Goal: Task Accomplishment & Management: Manage account settings

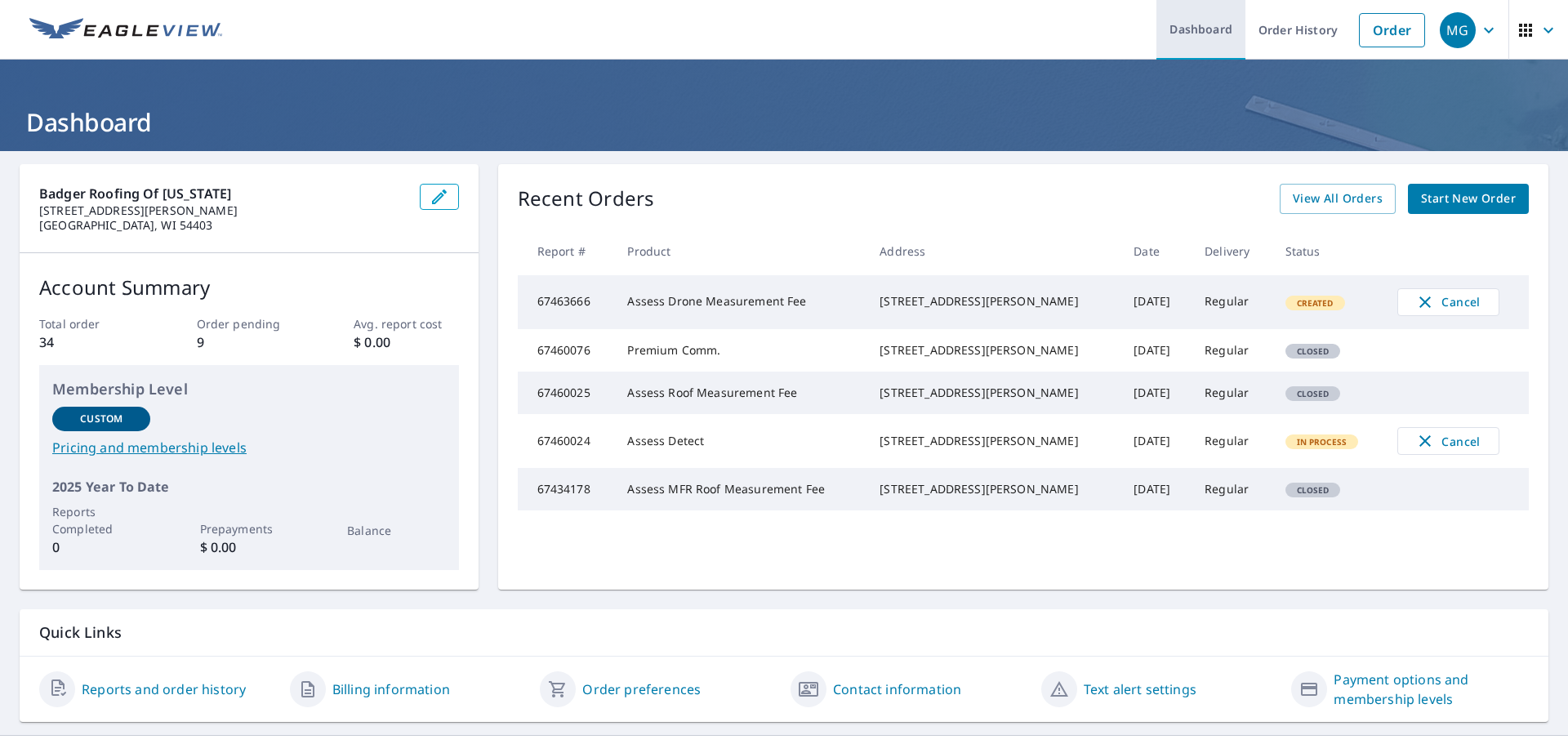
click at [1178, 31] on link "Dashboard" at bounding box center [1201, 30] width 89 height 60
click at [1266, 30] on link "Order History" at bounding box center [1298, 30] width 106 height 60
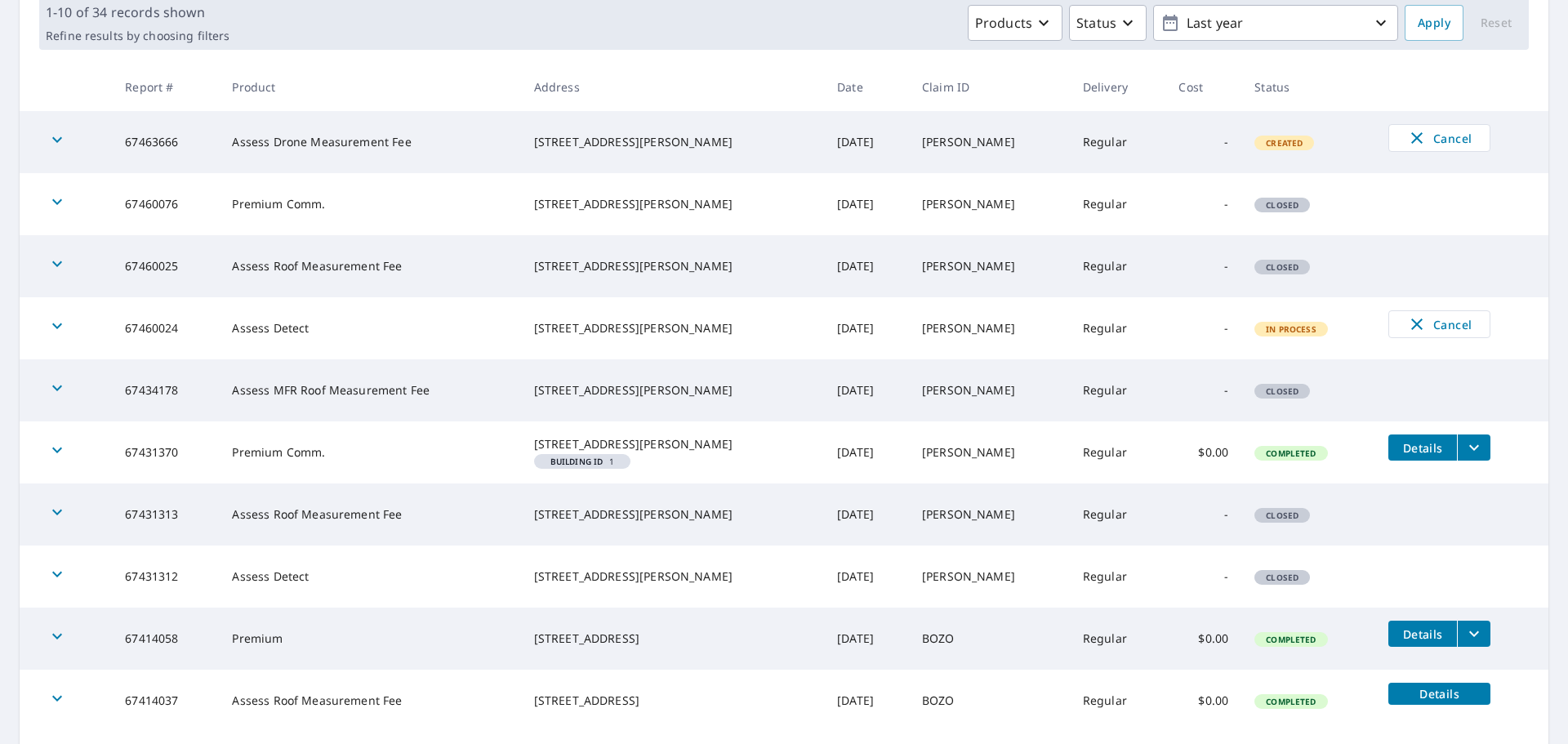
scroll to position [327, 0]
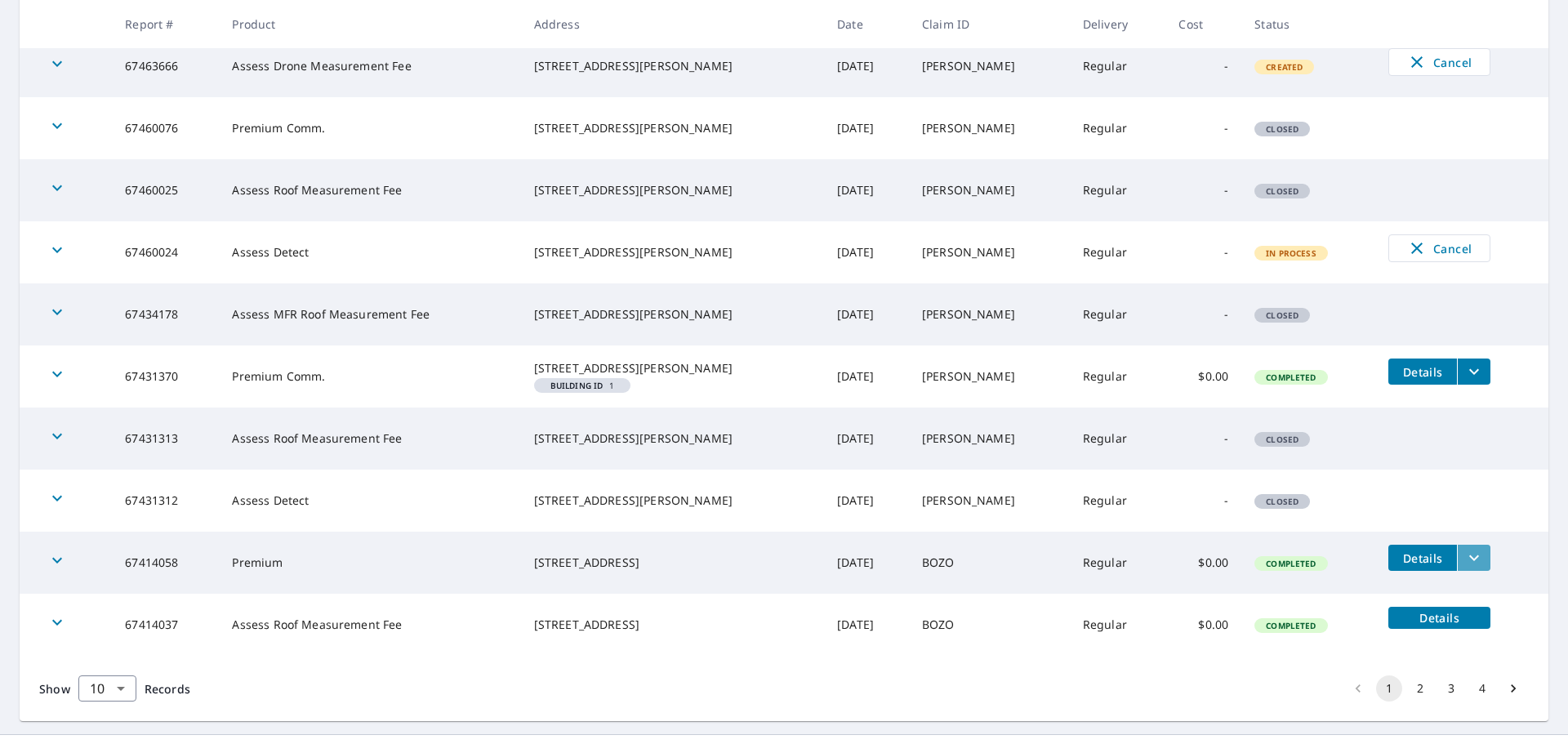
click at [1470, 562] on icon "filesDropdownBtn-67414058" at bounding box center [1475, 558] width 9 height 6
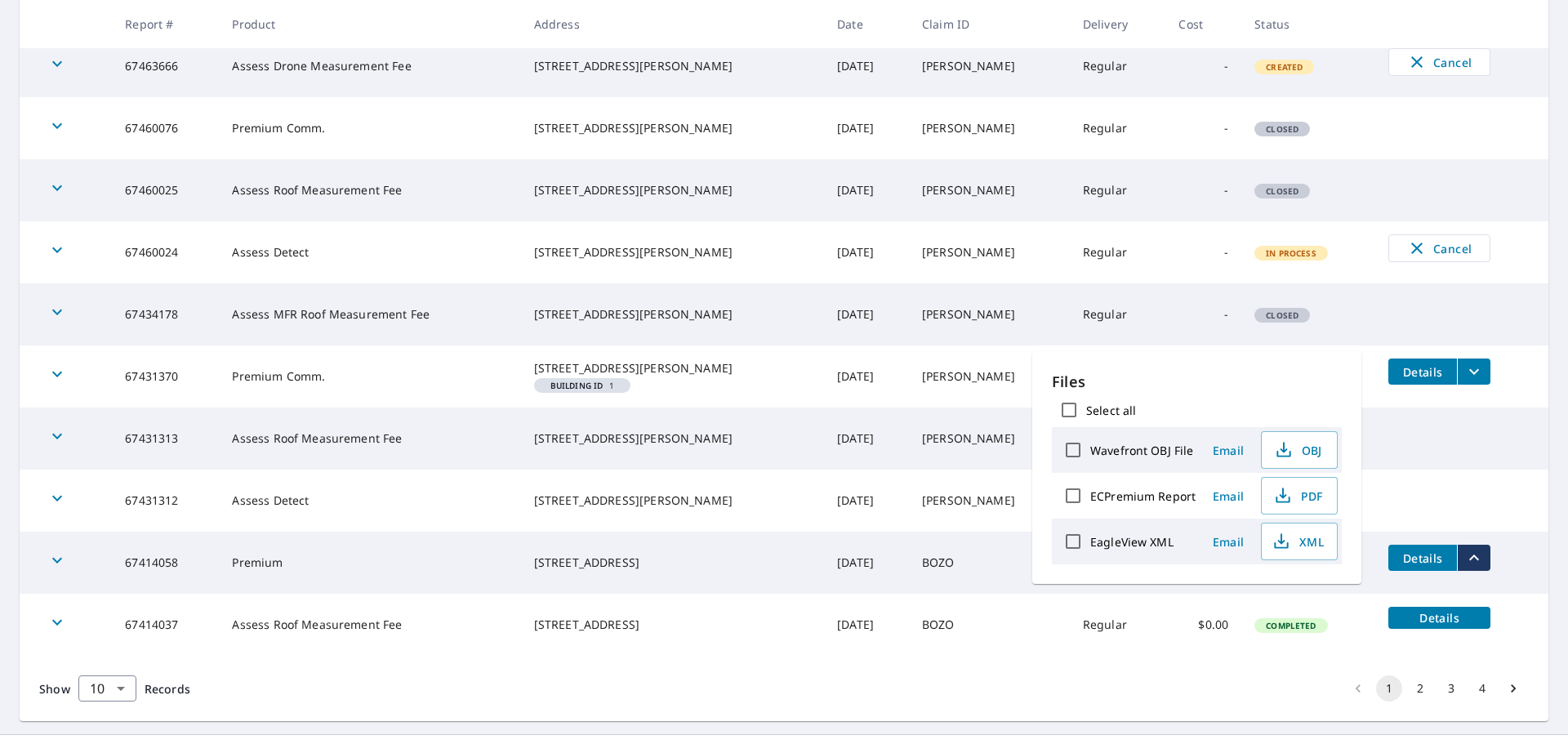
click at [152, 577] on td "67414058" at bounding box center [165, 563] width 107 height 62
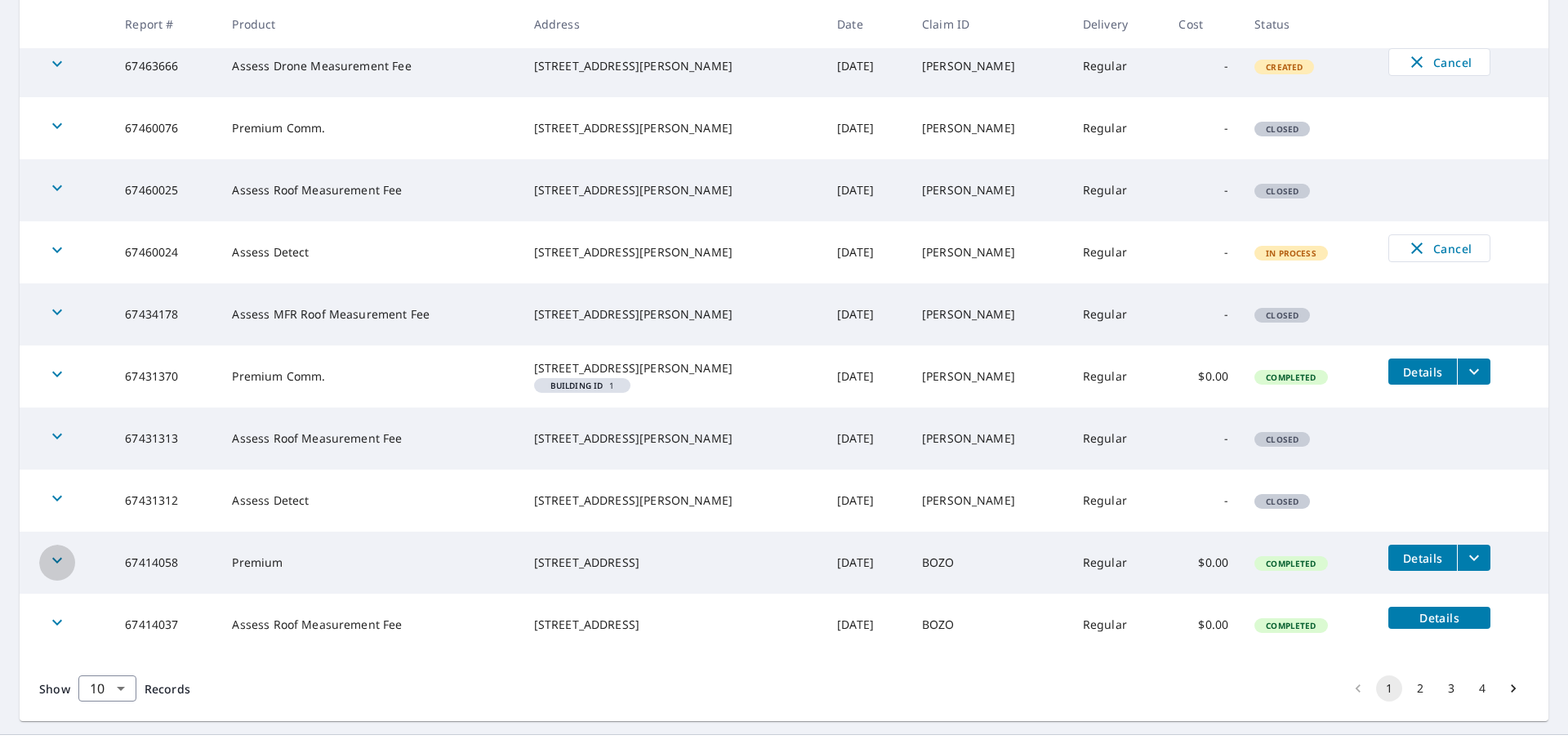
click at [58, 570] on icon "button" at bounding box center [57, 560] width 20 height 20
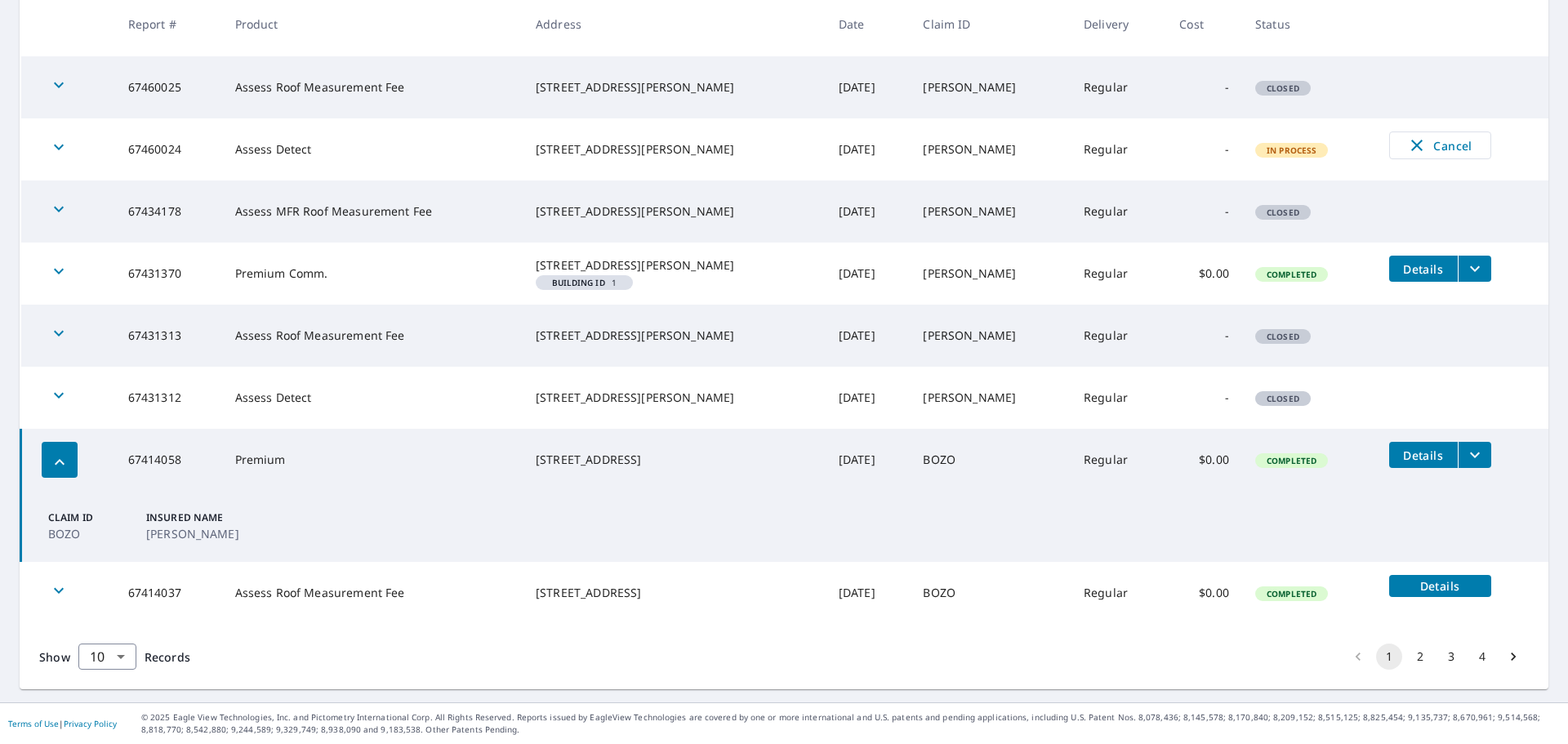
scroll to position [443, 0]
click at [1405, 453] on span "Details" at bounding box center [1423, 455] width 49 height 16
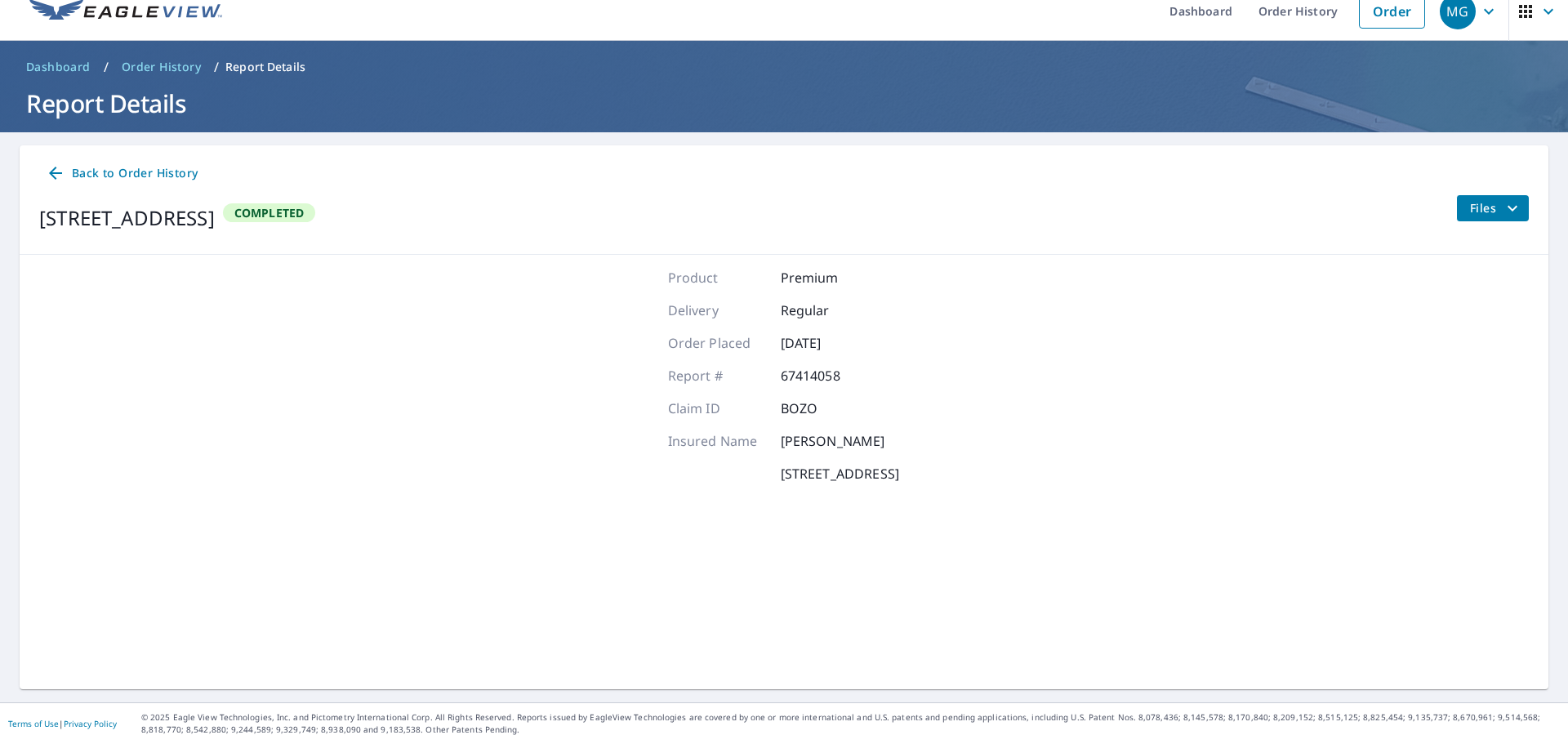
scroll to position [19, 0]
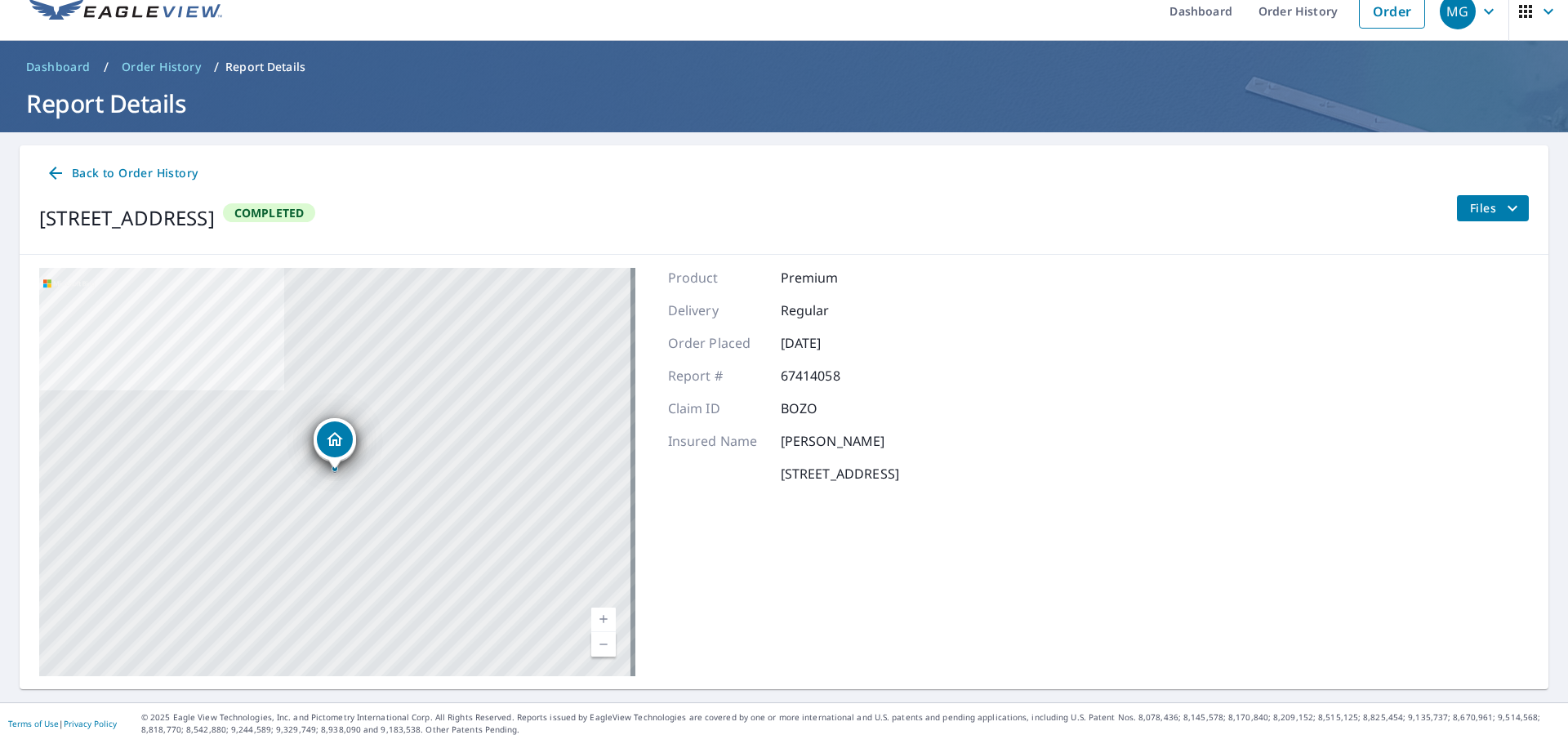
click at [1508, 208] on icon "filesDropdownBtn-67414058" at bounding box center [1513, 207] width 9 height 6
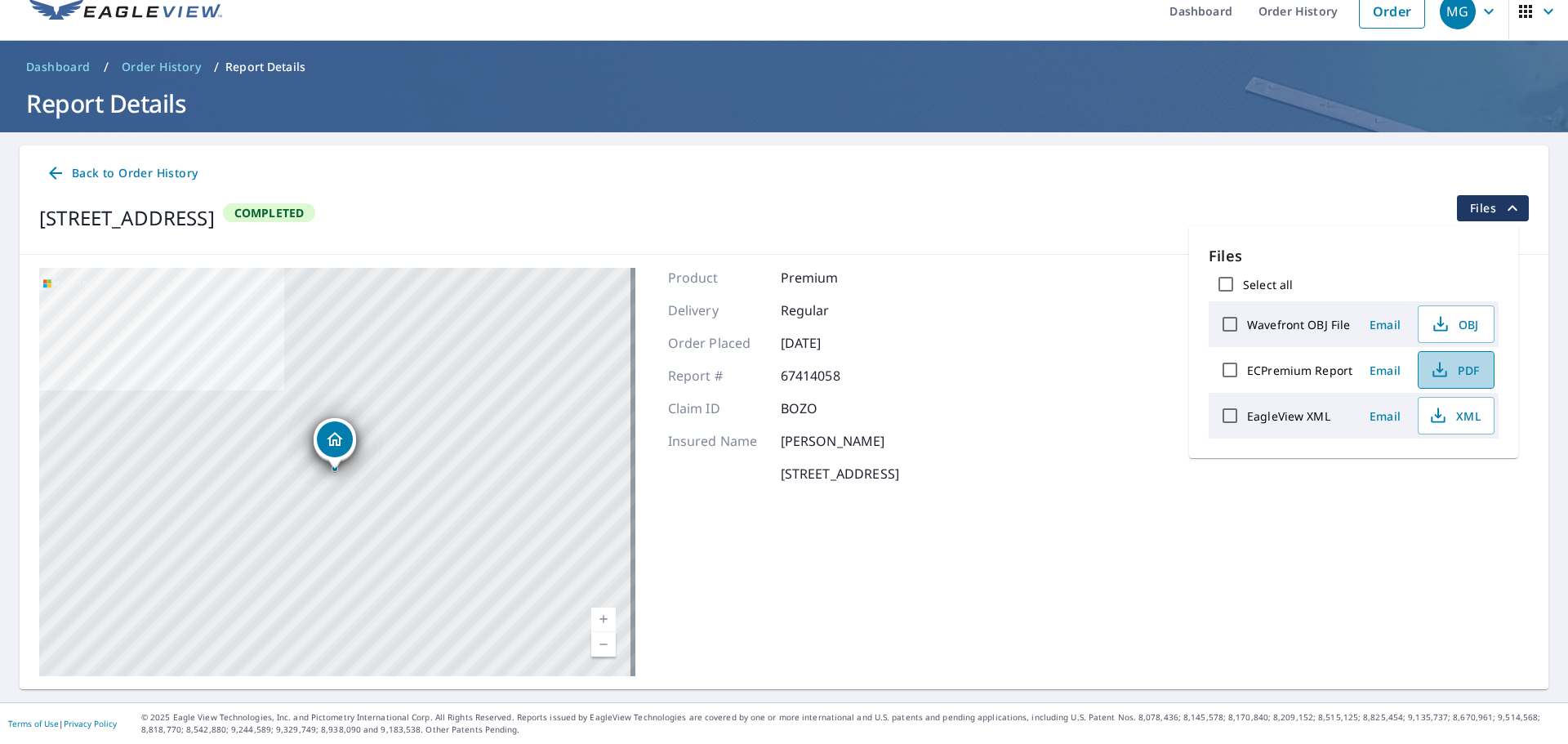
click at [1450, 374] on span "PDF" at bounding box center [1455, 370] width 52 height 20
click at [59, 176] on icon at bounding box center [55, 173] width 20 height 20
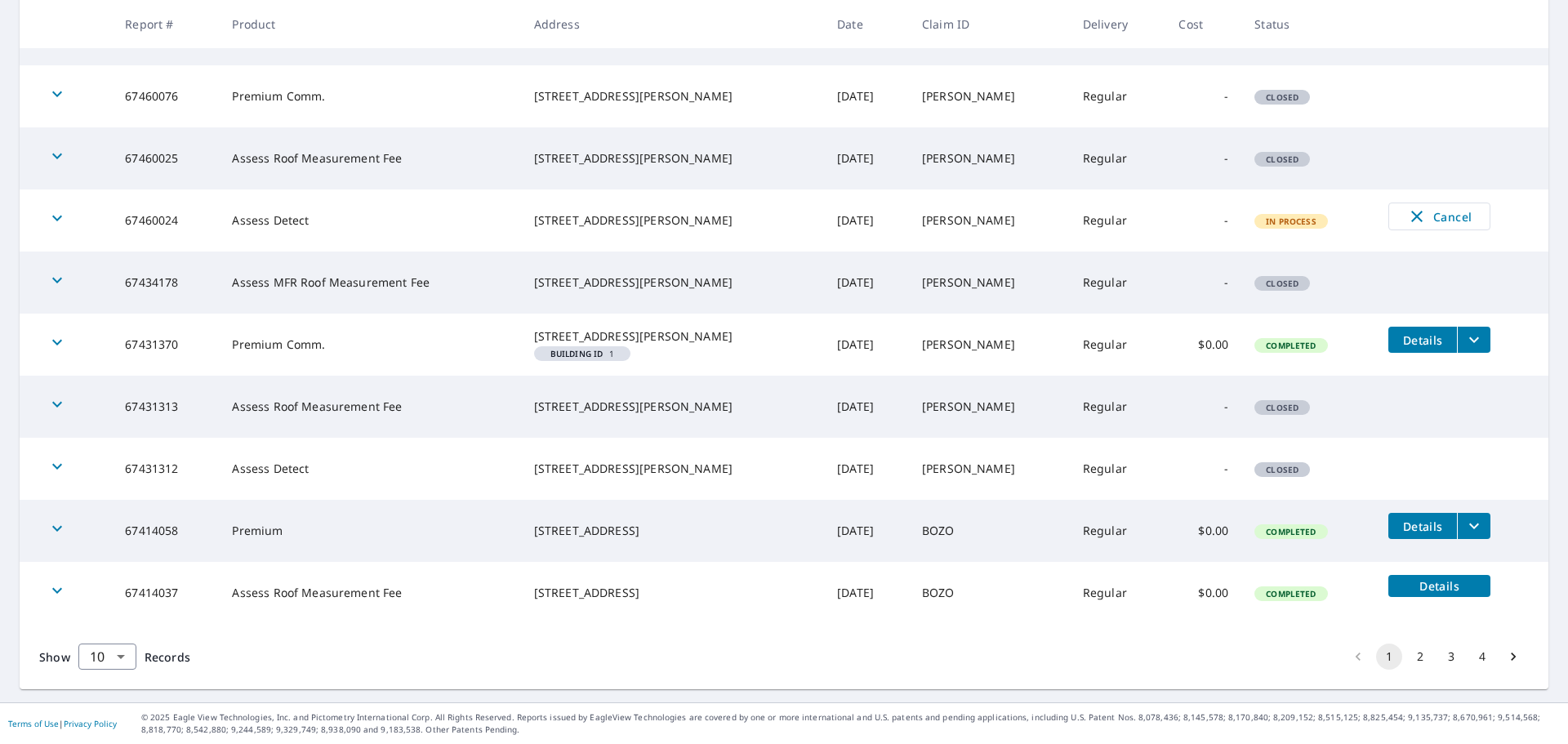
scroll to position [372, 0]
click at [1410, 659] on button "2" at bounding box center [1420, 657] width 26 height 26
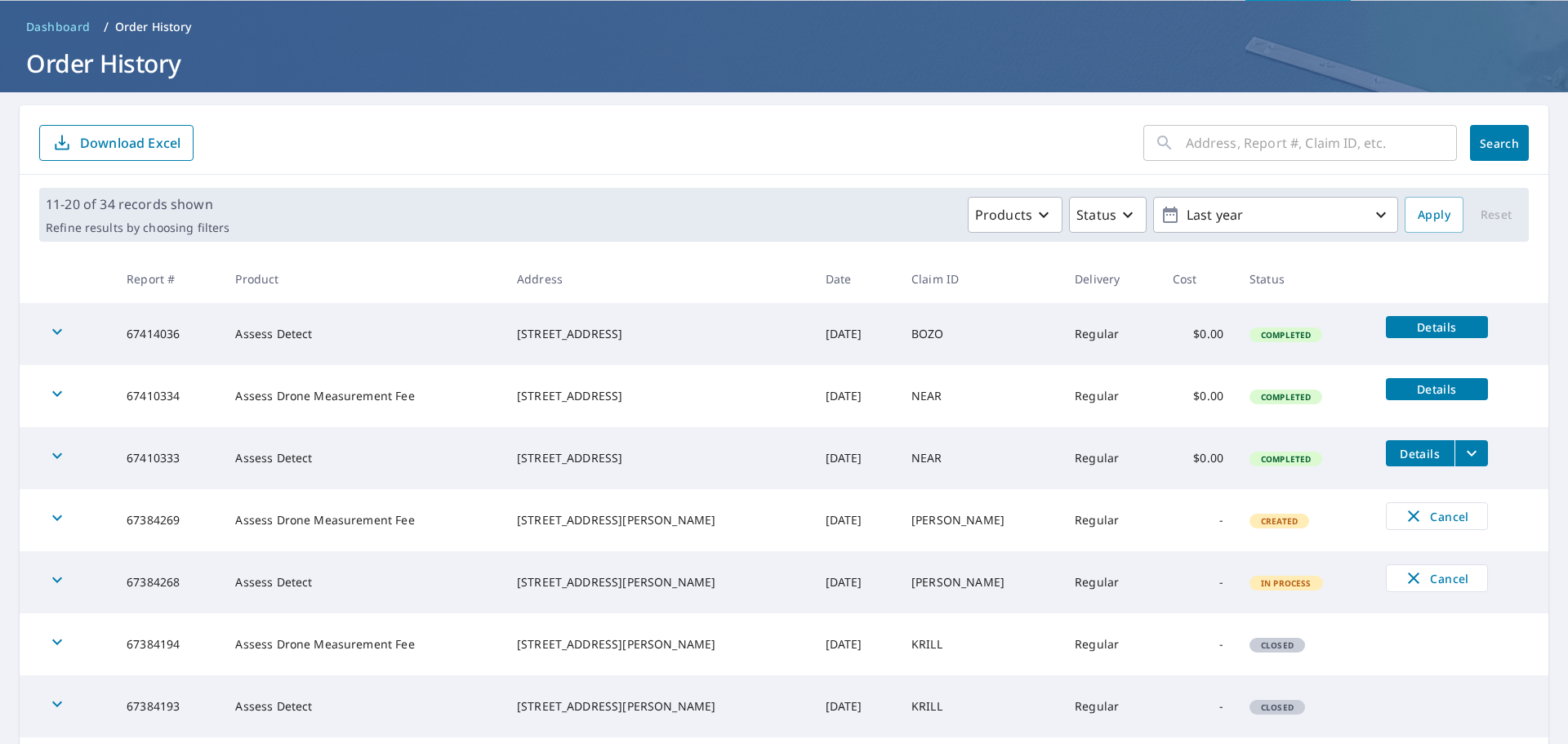
scroll to position [245, 0]
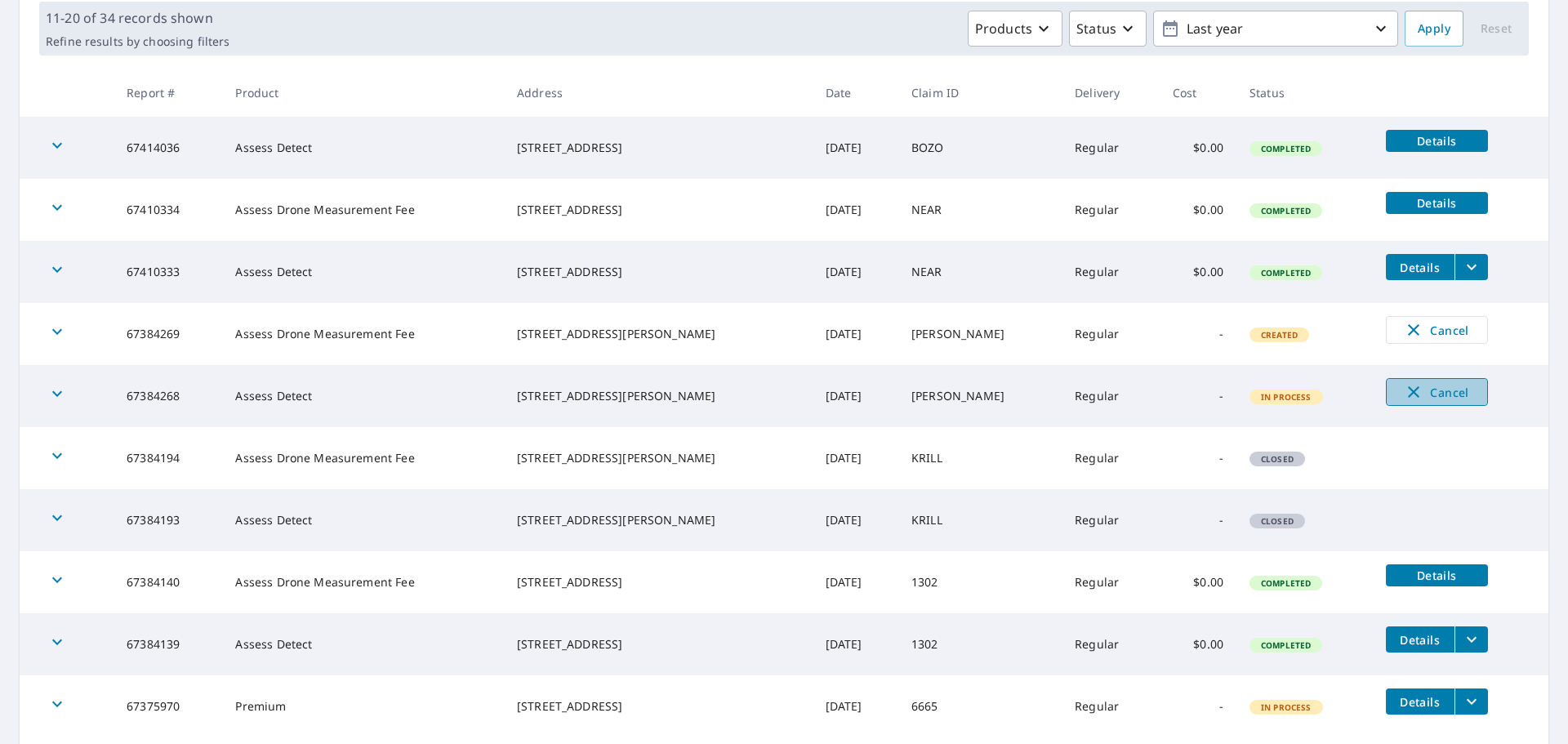
click at [1404, 395] on span "Cancel" at bounding box center [1437, 392] width 68 height 20
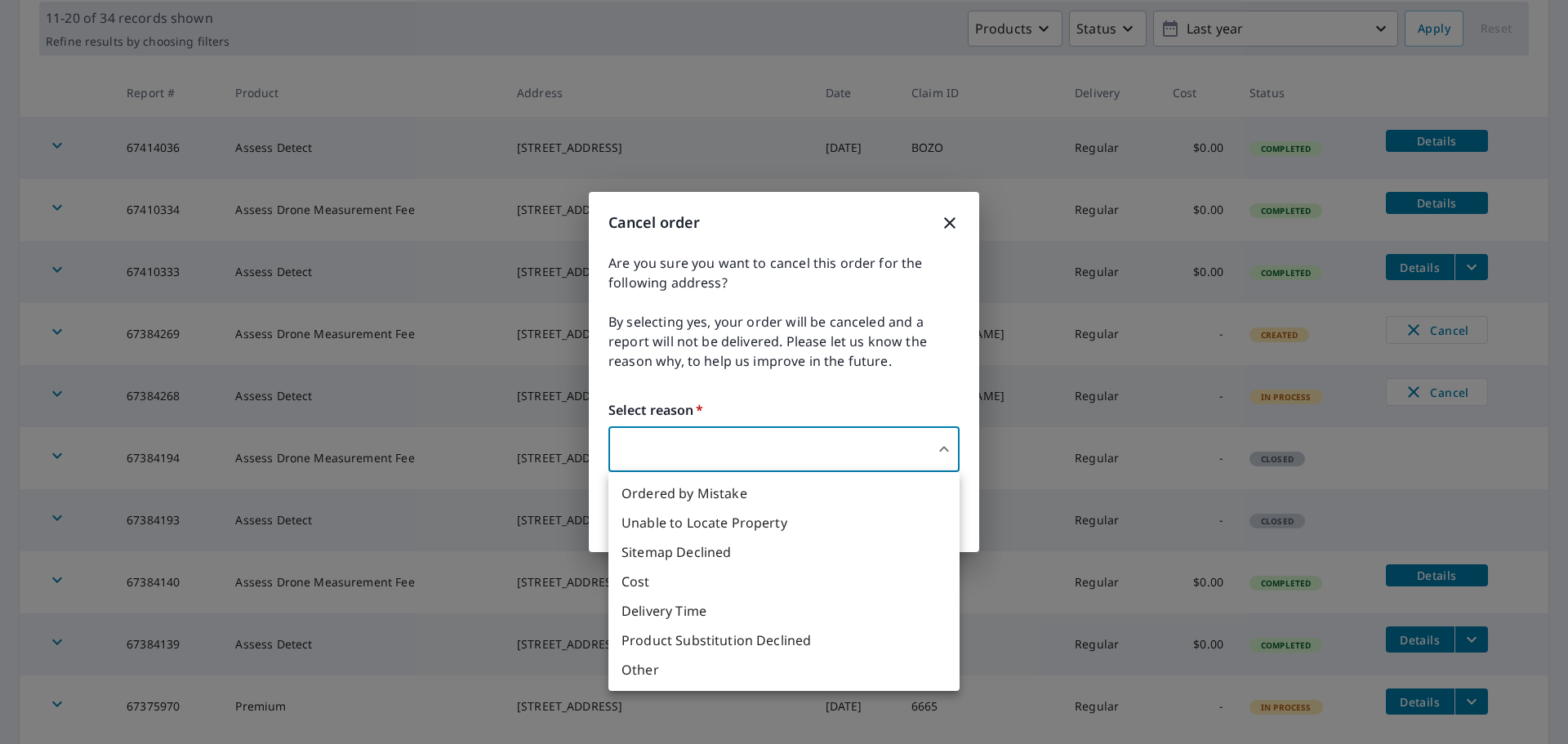
click at [800, 468] on body "MG MG Dashboard Order History Order MG Dashboard / Order History Order History …" at bounding box center [784, 372] width 1568 height 744
click at [747, 672] on li "Other" at bounding box center [784, 669] width 351 height 29
type input "36"
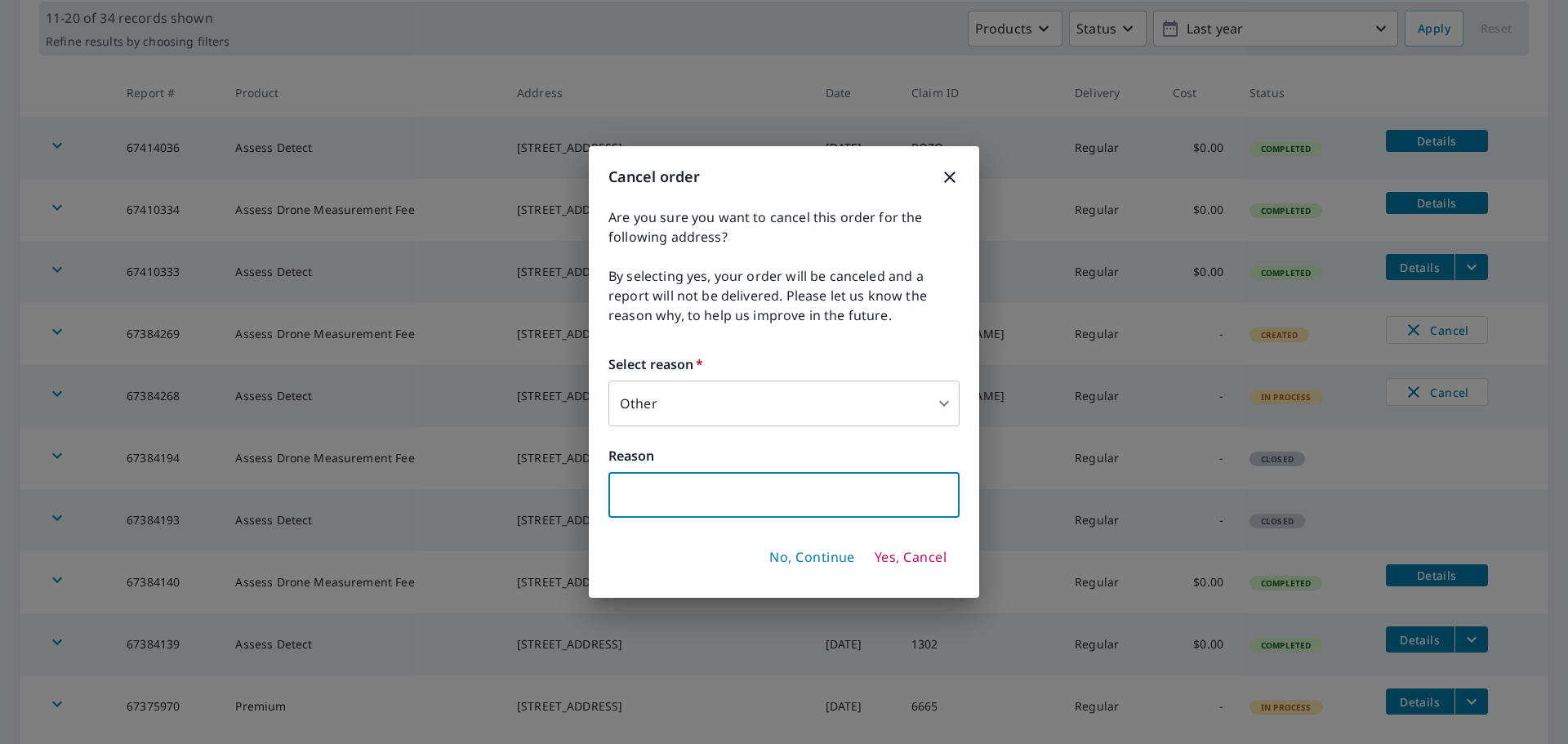
click at [710, 496] on input "text" at bounding box center [784, 494] width 351 height 46
type input "customer decline"
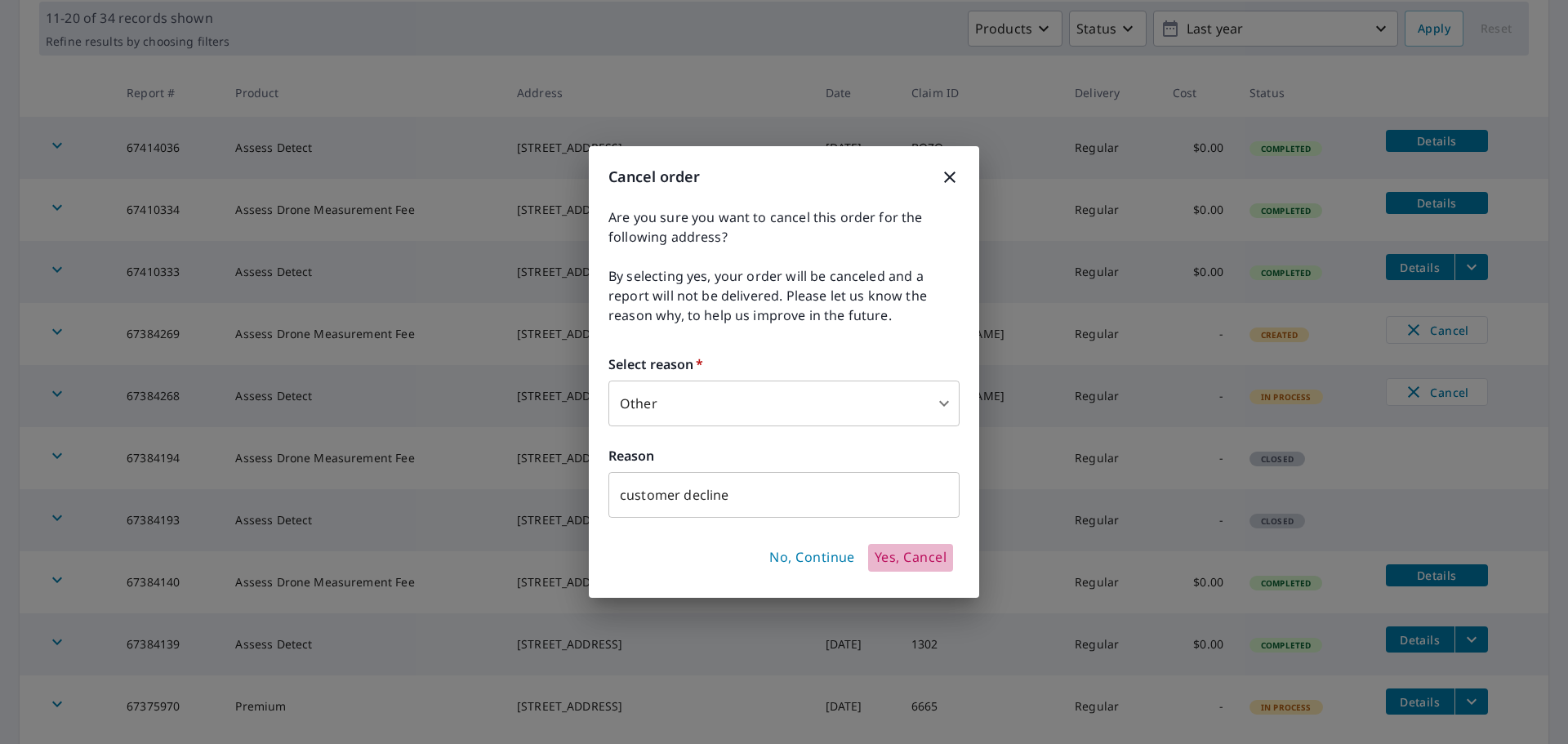
click at [905, 562] on span "Yes, Cancel" at bounding box center [910, 557] width 72 height 18
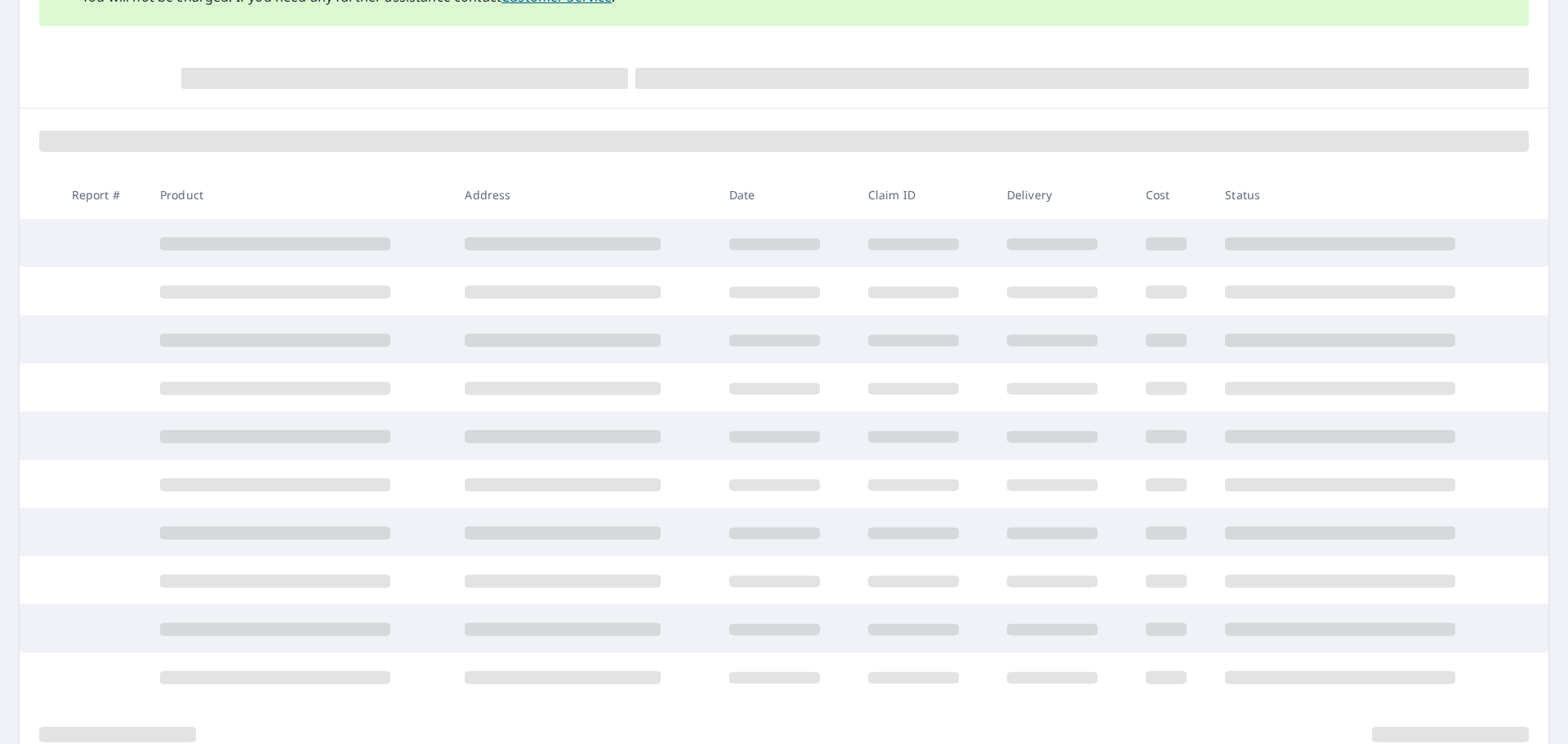
scroll to position [322, 0]
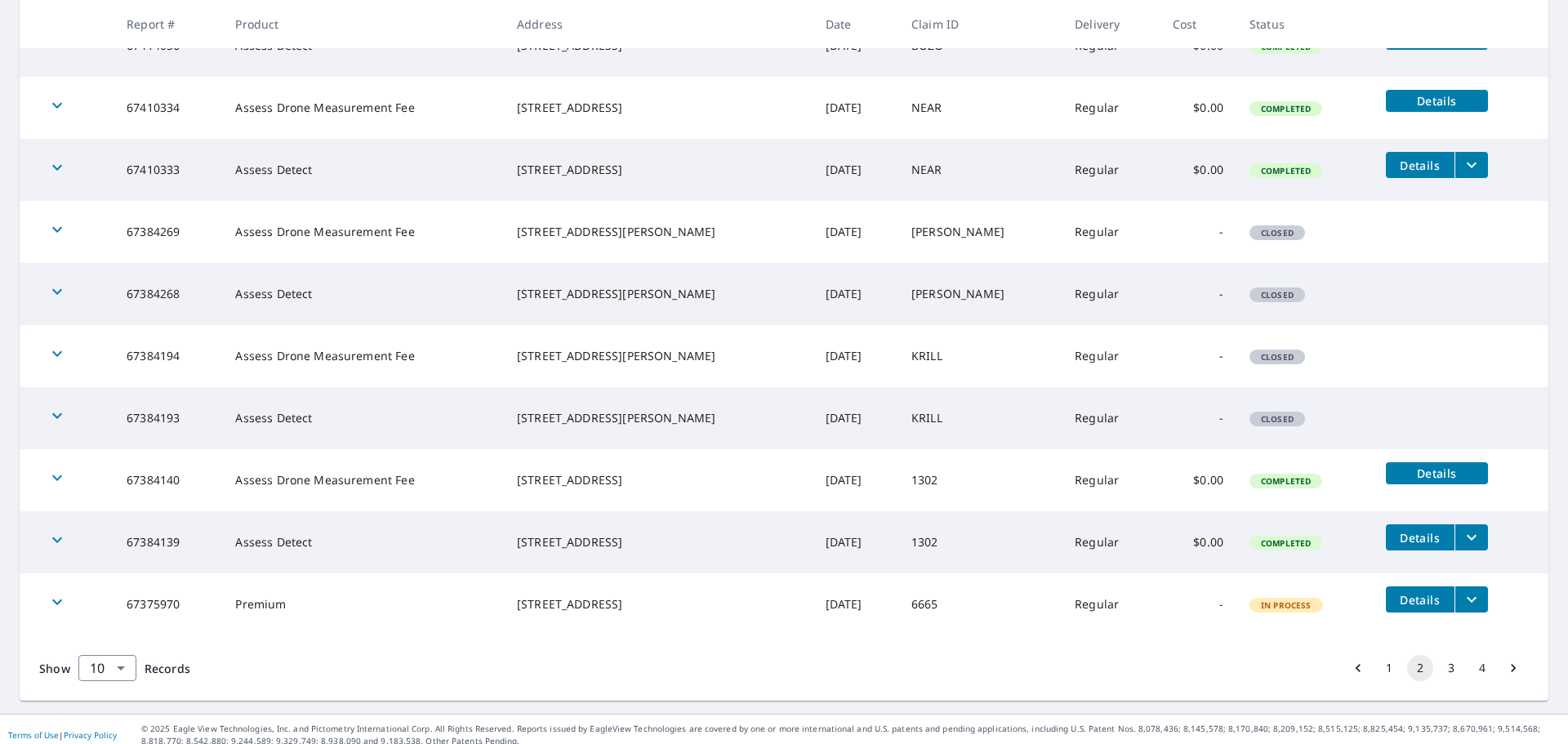
scroll to position [479, 0]
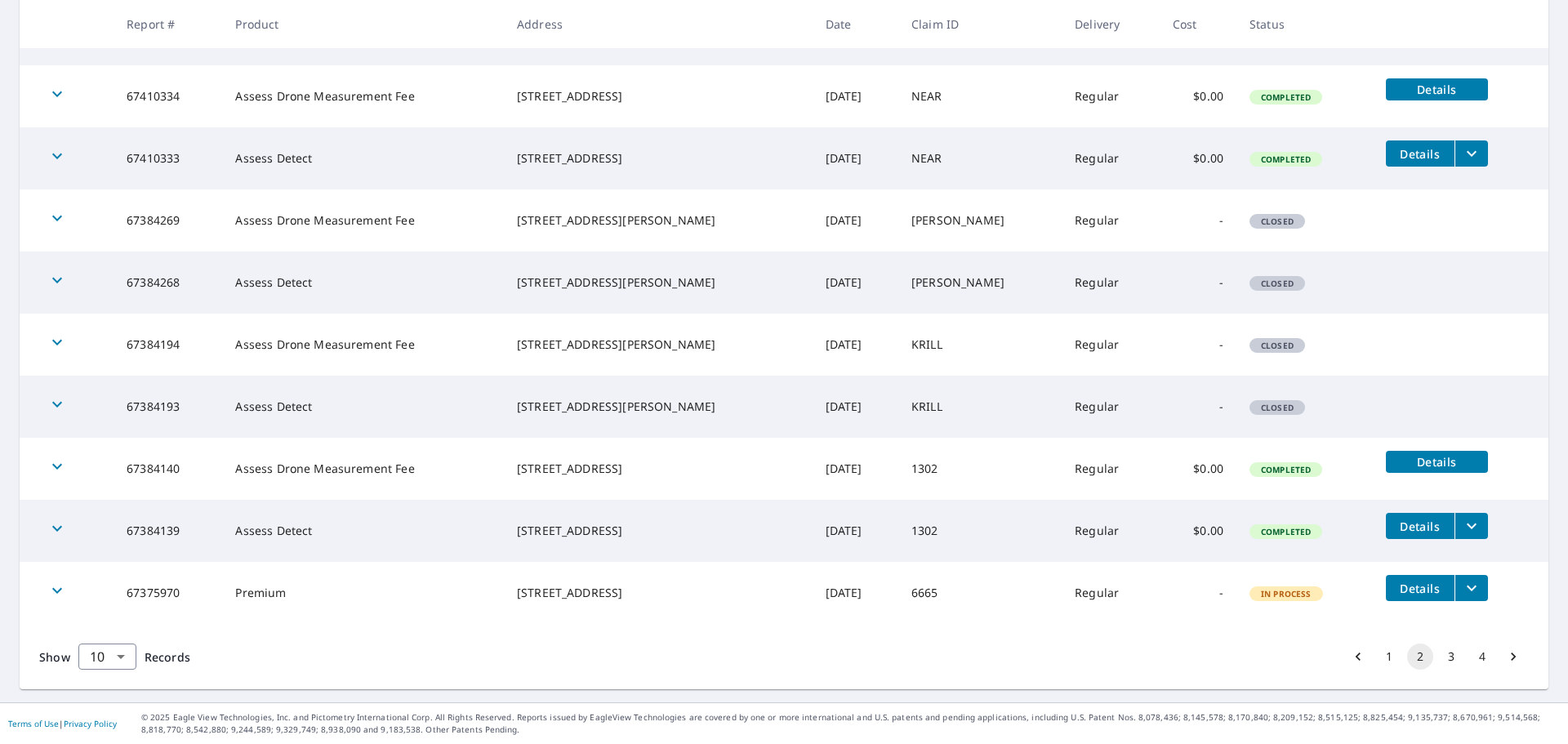
click at [1467, 589] on icon "filesDropdownBtn-67375970" at bounding box center [1472, 589] width 9 height 6
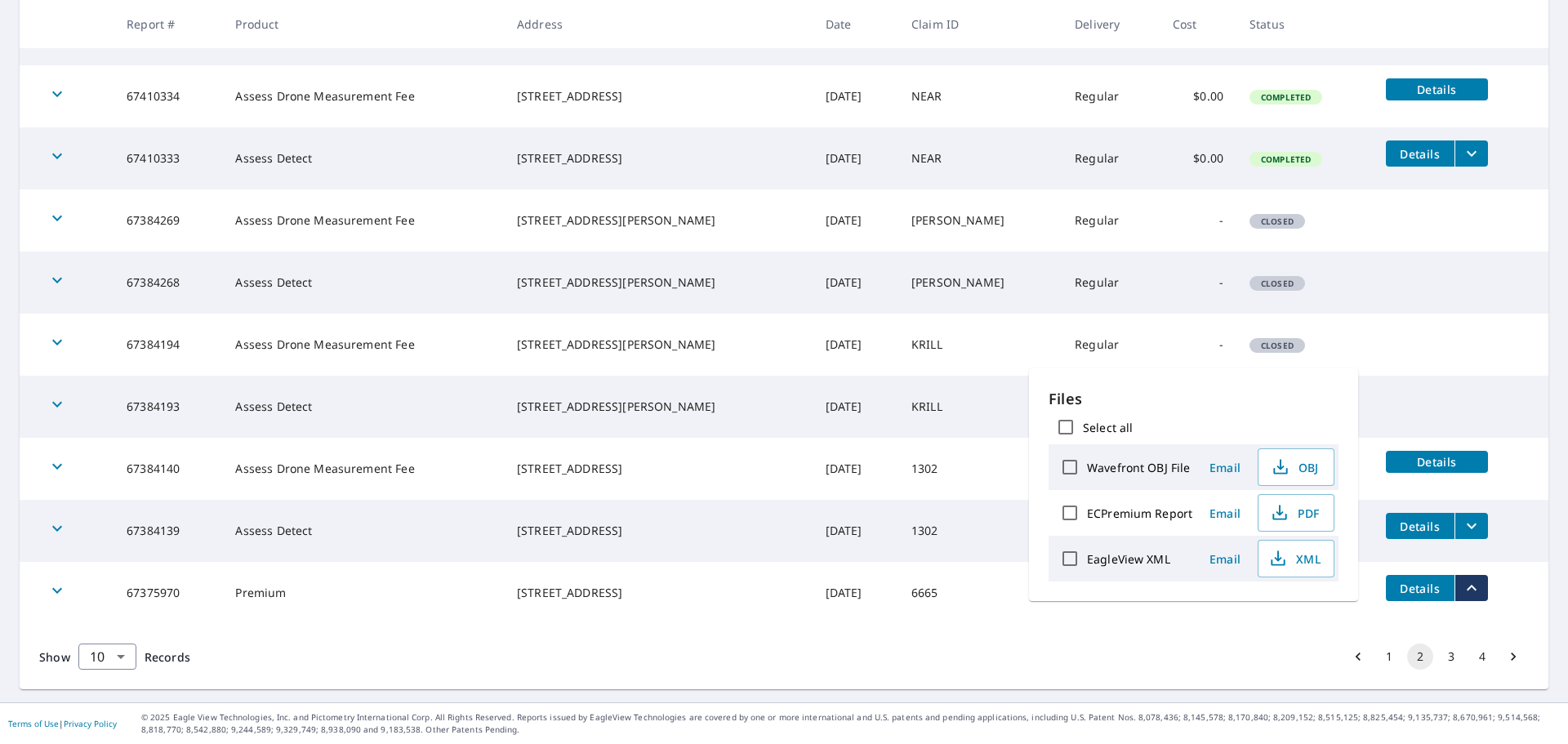
click at [1462, 591] on icon "filesDropdownBtn-67375970" at bounding box center [1472, 588] width 20 height 20
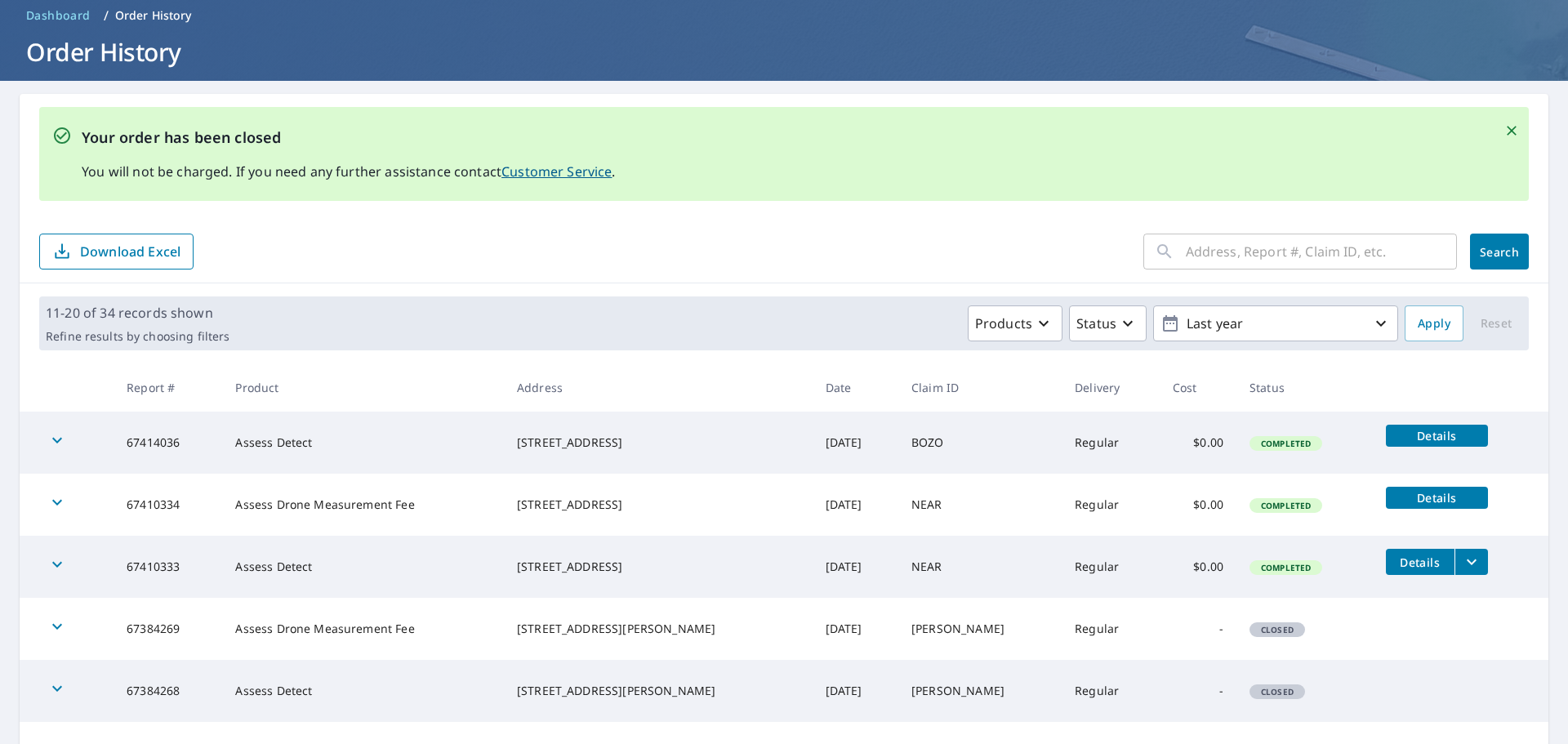
scroll to position [152, 0]
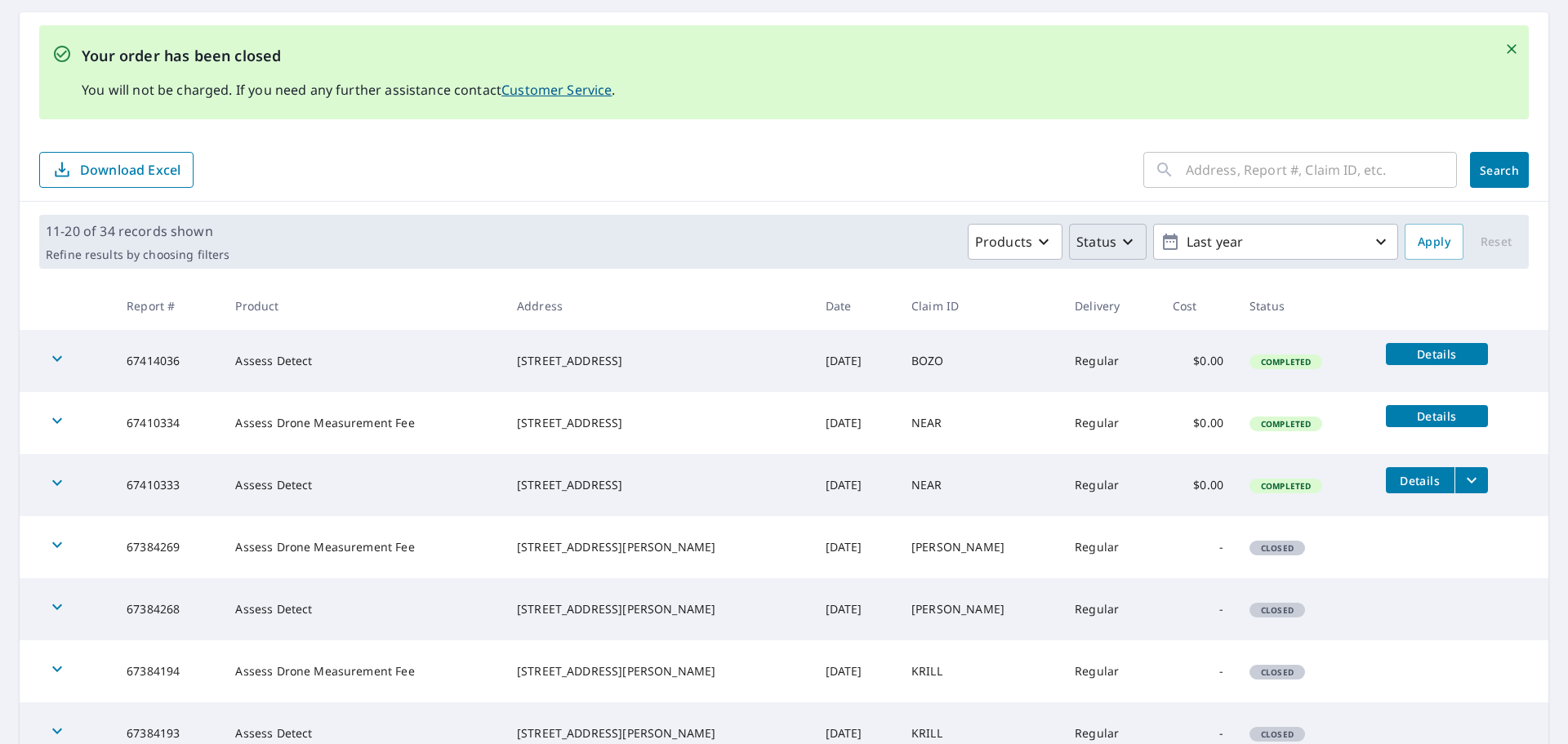
click at [1119, 244] on icon "button" at bounding box center [1128, 241] width 20 height 20
click at [1110, 315] on p "In Process" at bounding box center [1143, 311] width 66 height 20
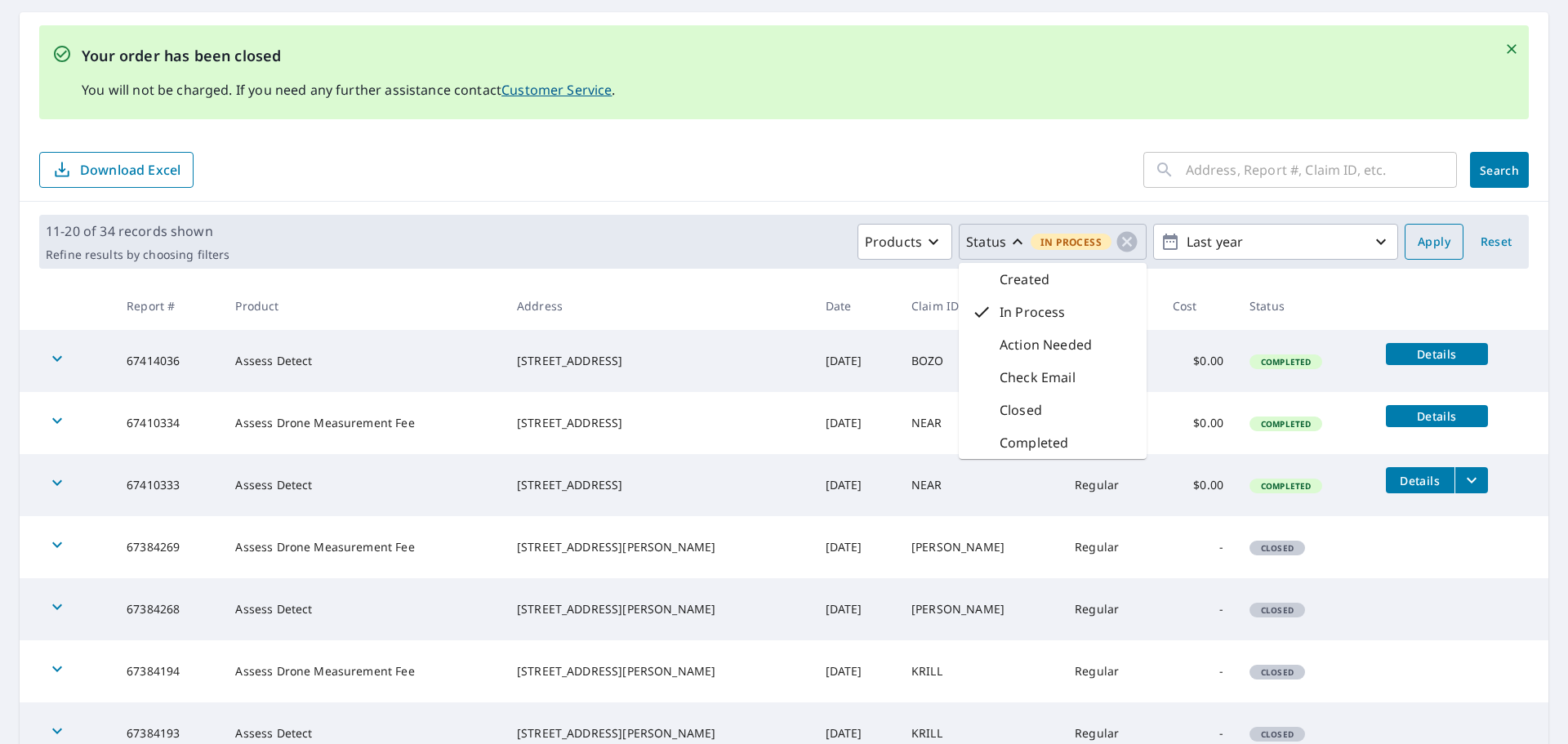
click at [1420, 237] on span "Apply" at bounding box center [1434, 242] width 33 height 21
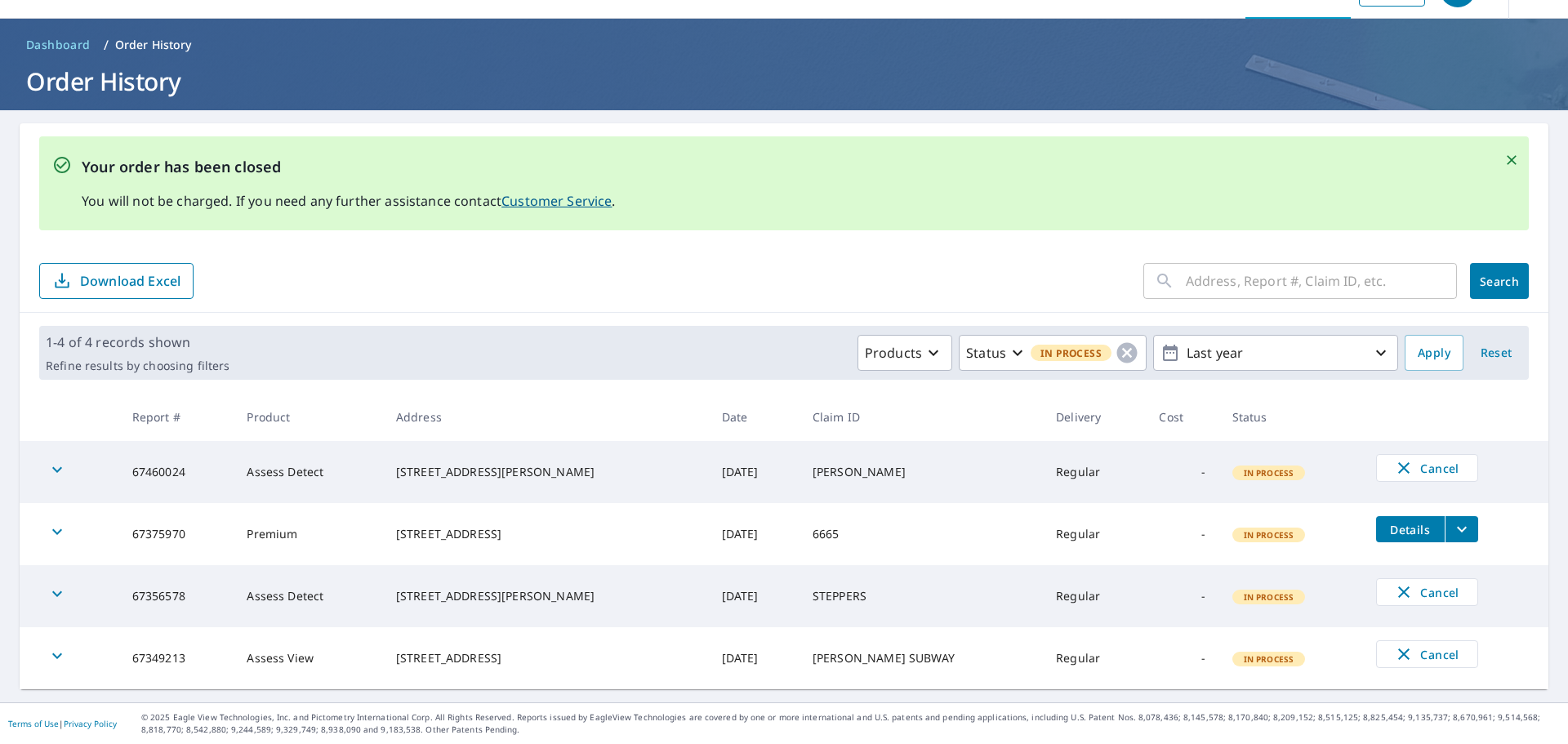
scroll to position [41, 0]
click at [1504, 165] on icon "Close" at bounding box center [1511, 160] width 16 height 16
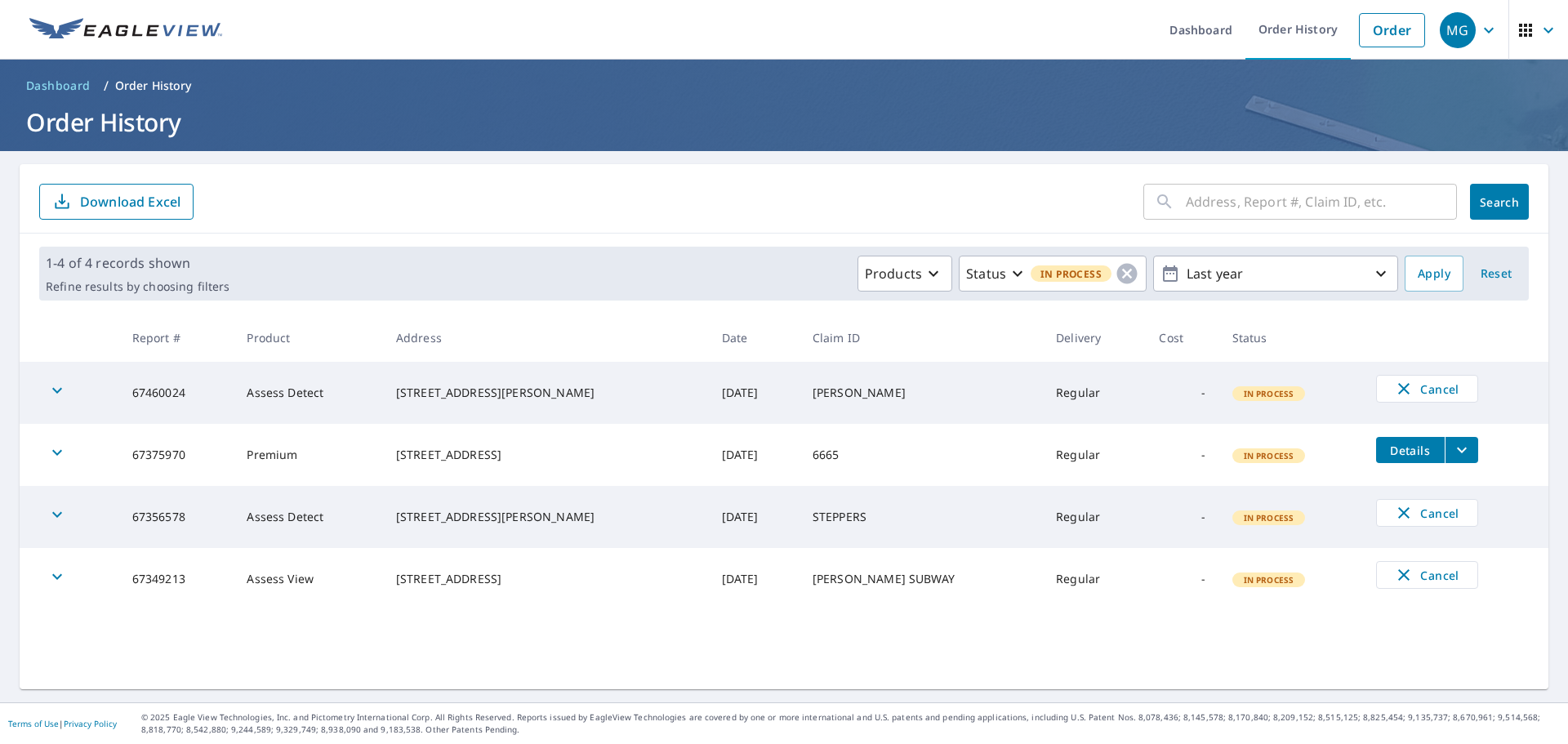
scroll to position [0, 0]
click at [1399, 395] on span "Cancel" at bounding box center [1427, 389] width 68 height 20
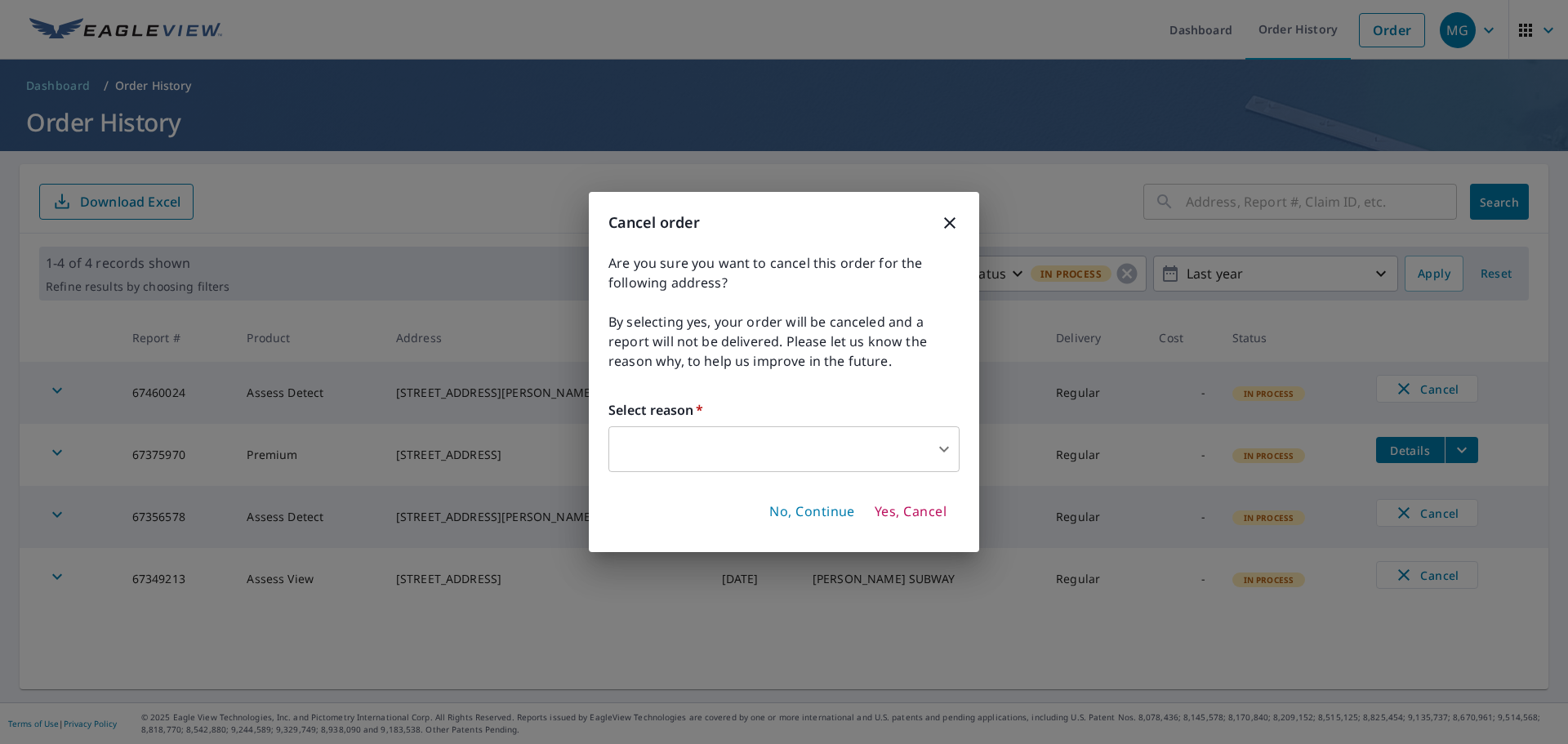
click at [695, 452] on body "MG MG Dashboard Order History Order MG Dashboard / Order History Order History …" at bounding box center [784, 372] width 1568 height 744
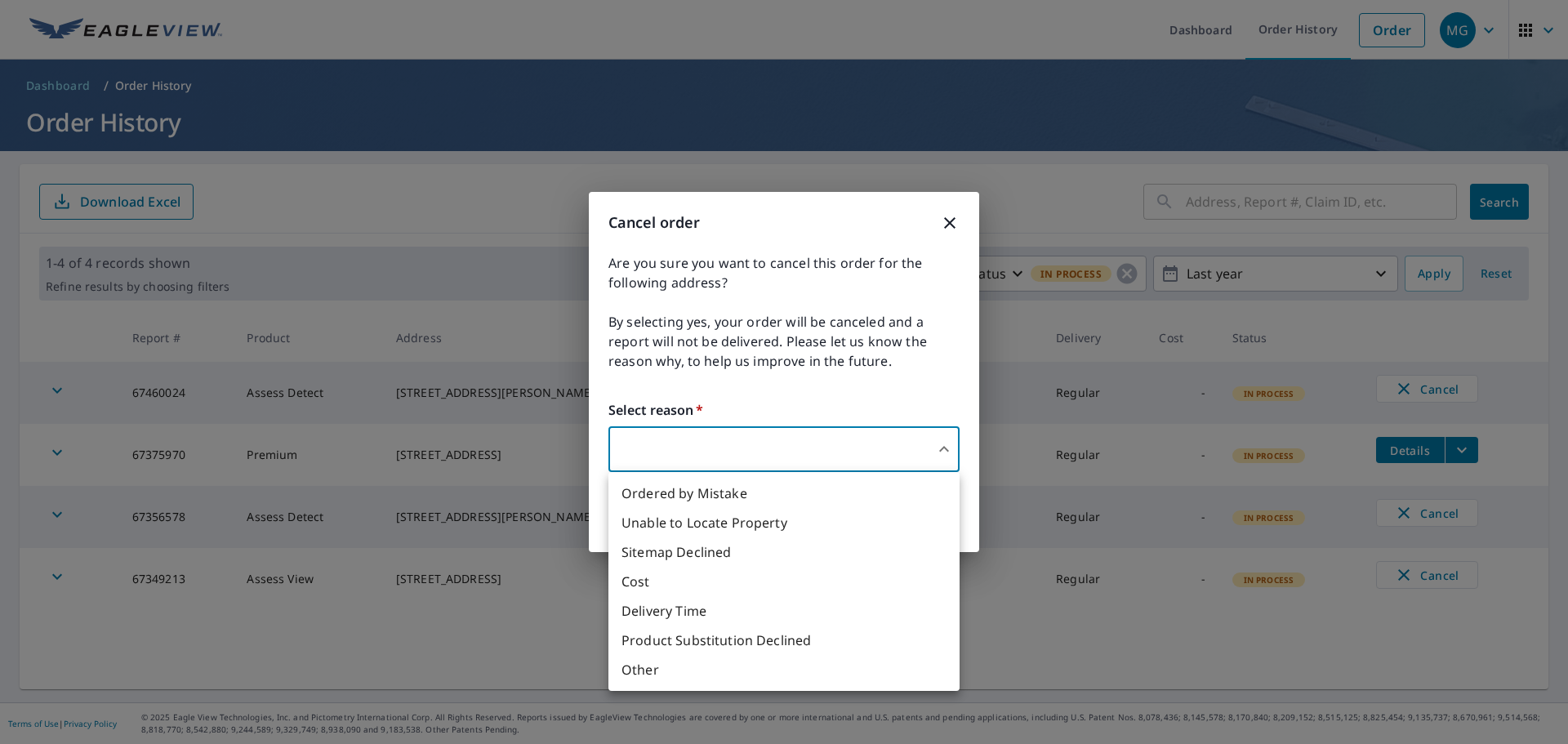
click at [691, 494] on li "Ordered by Mistake" at bounding box center [784, 493] width 351 height 29
type input "30"
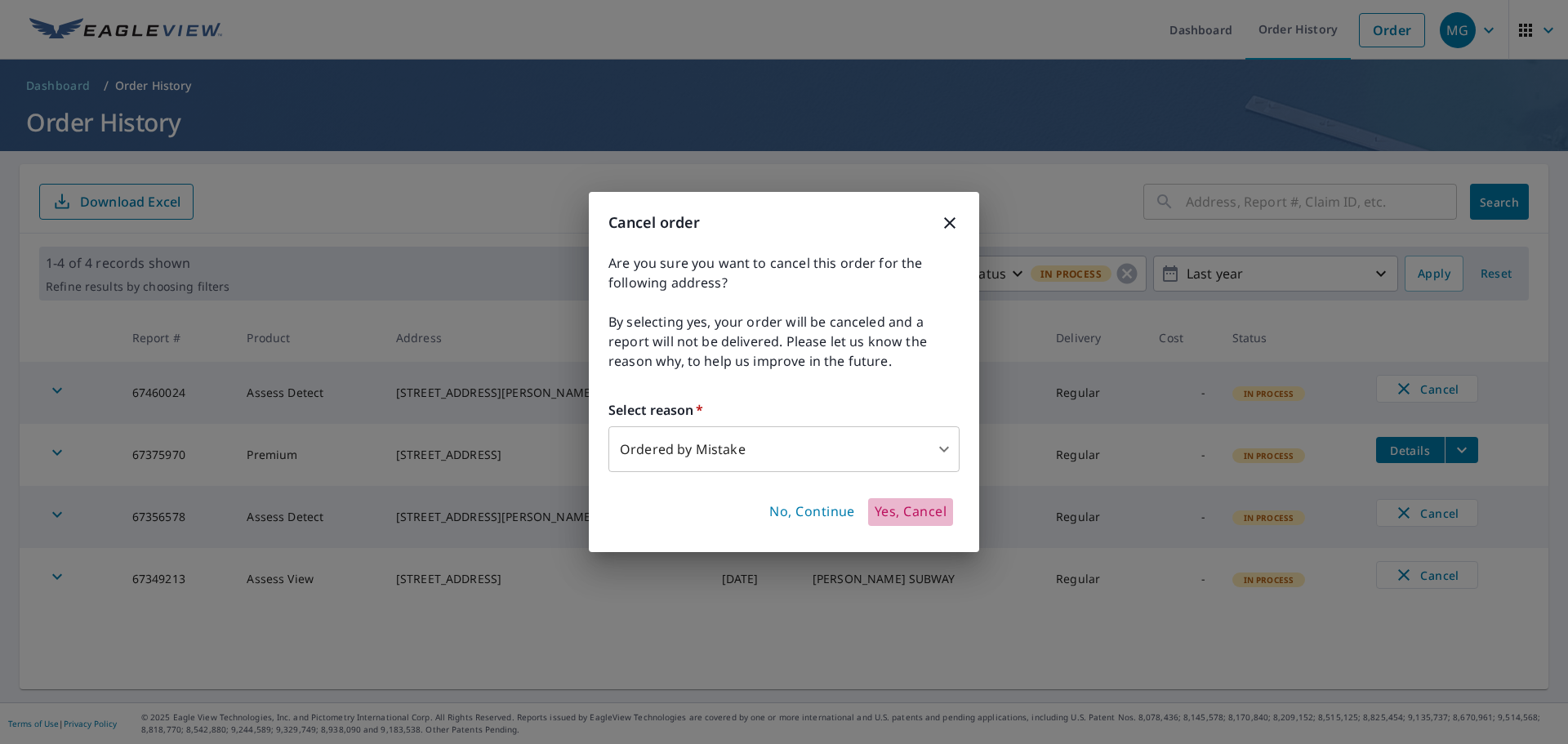
click at [883, 513] on span "Yes, Cancel" at bounding box center [910, 512] width 72 height 18
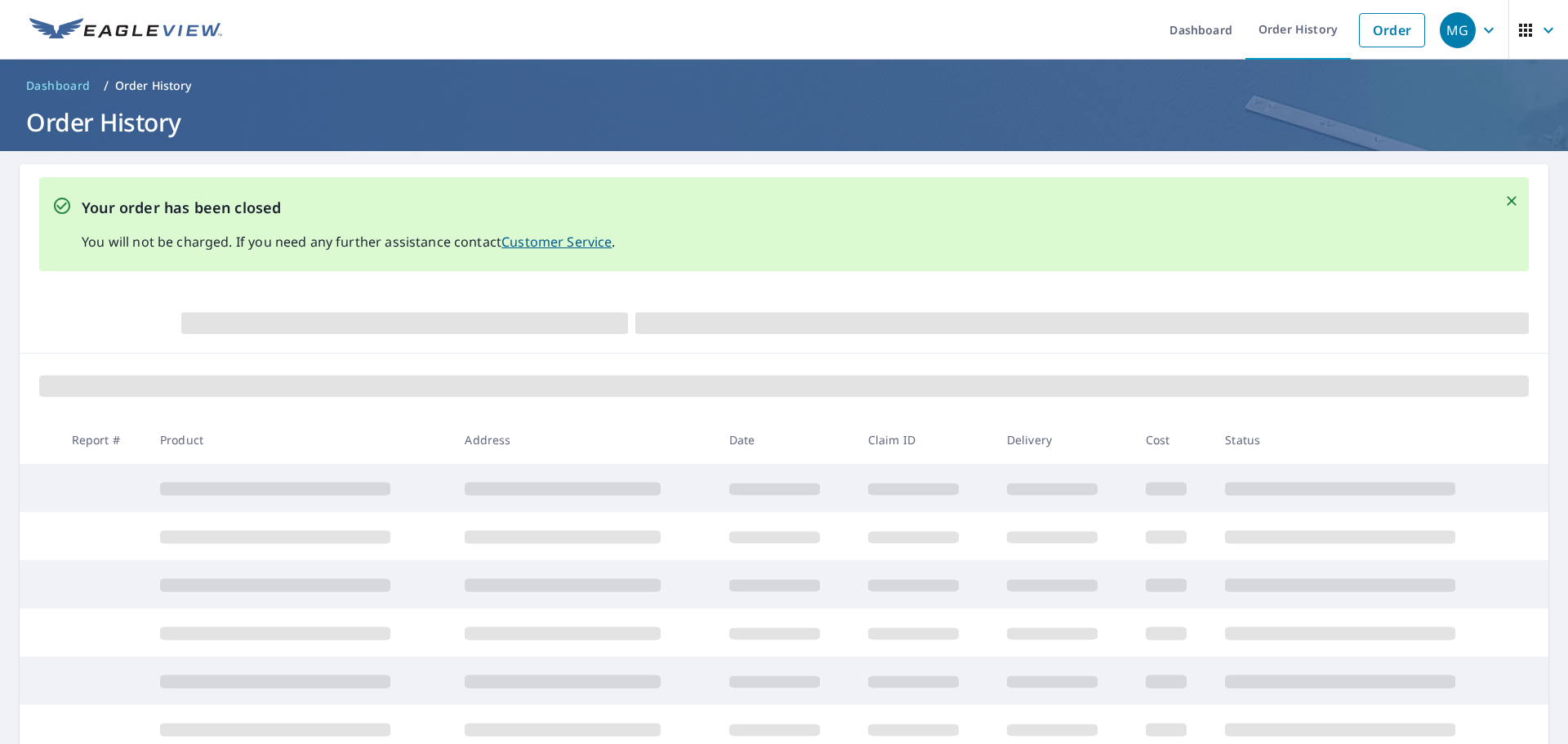
click at [1505, 203] on icon "Close" at bounding box center [1511, 200] width 16 height 16
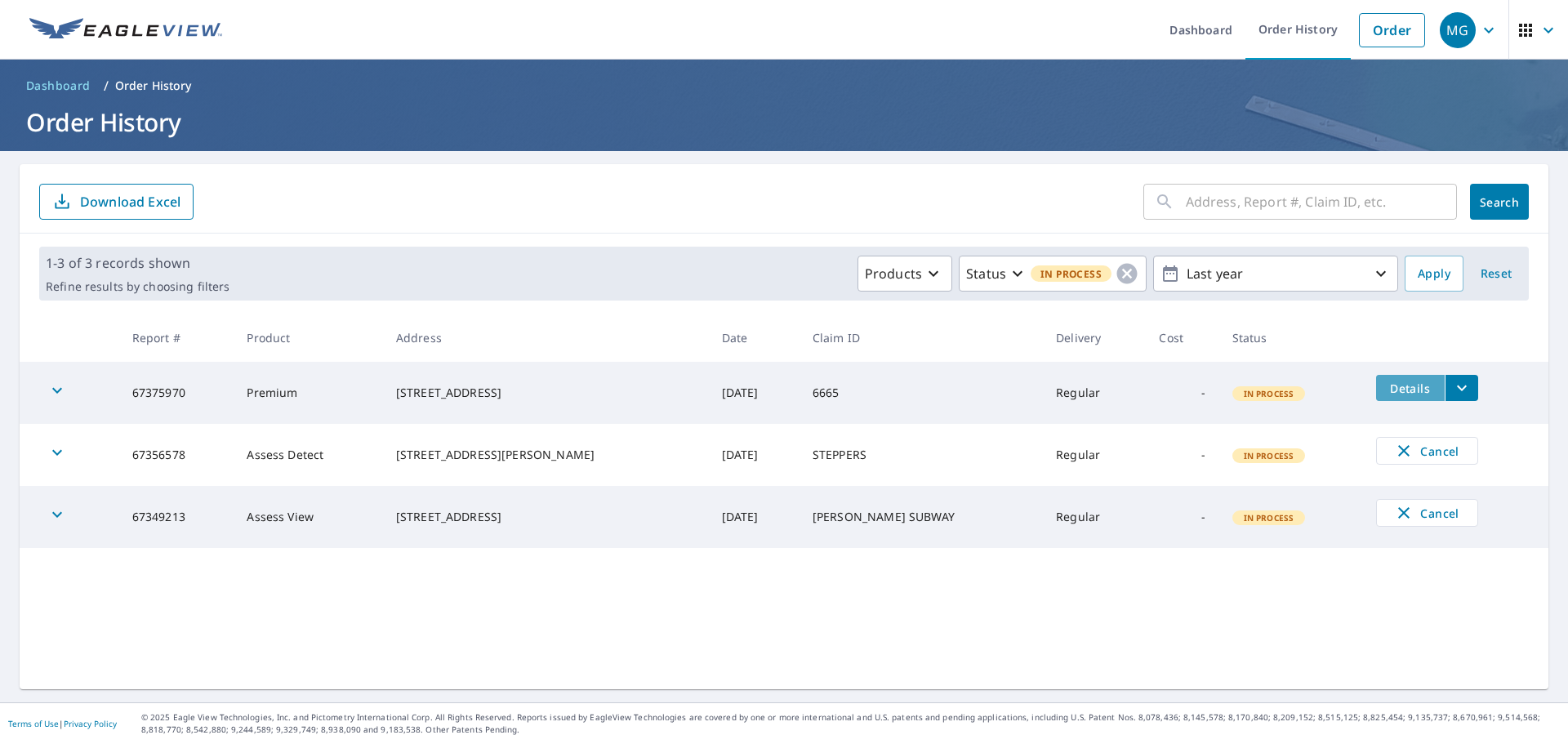
click at [1387, 389] on span "Details" at bounding box center [1411, 388] width 49 height 16
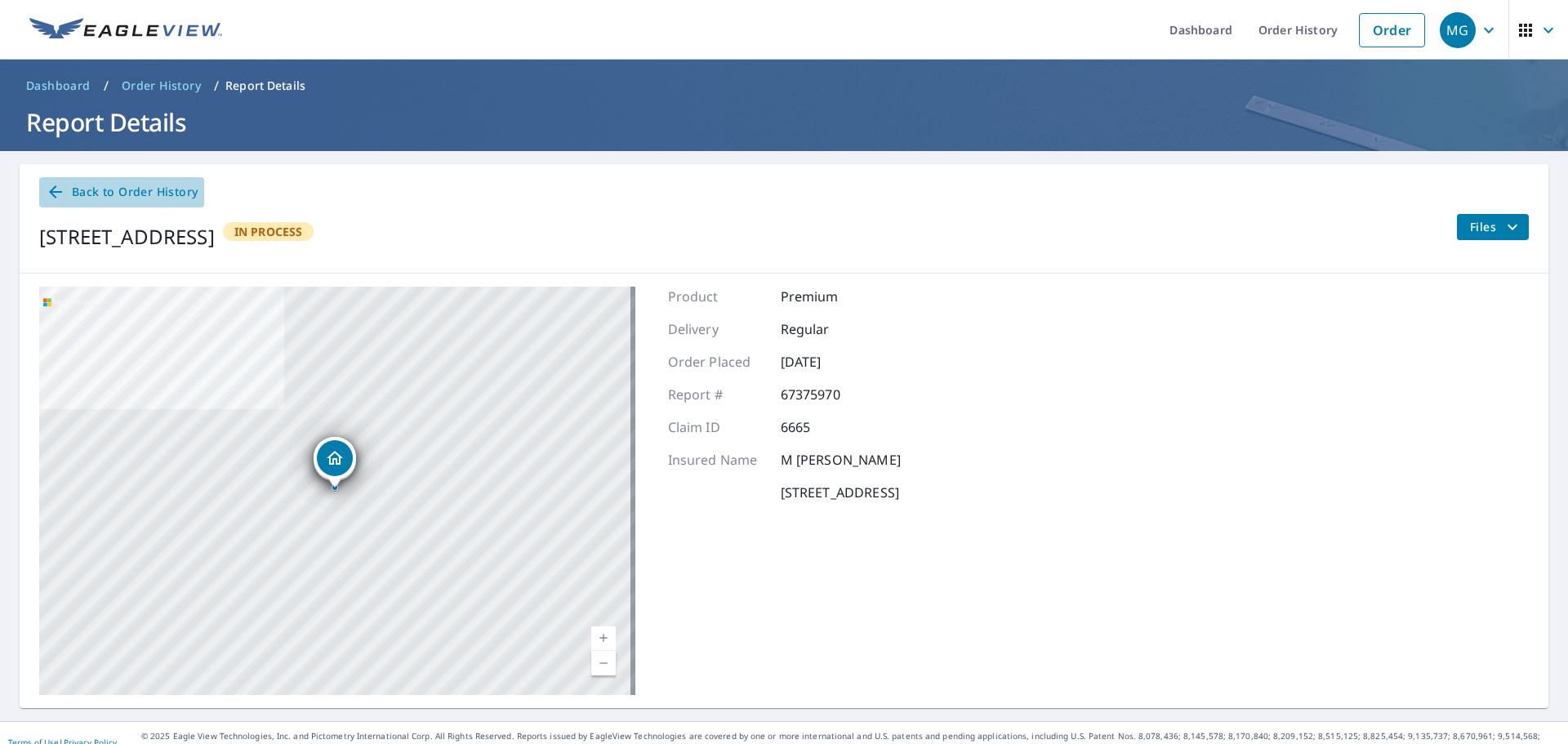
click at [81, 195] on span "Back to Order History" at bounding box center [121, 193] width 152 height 21
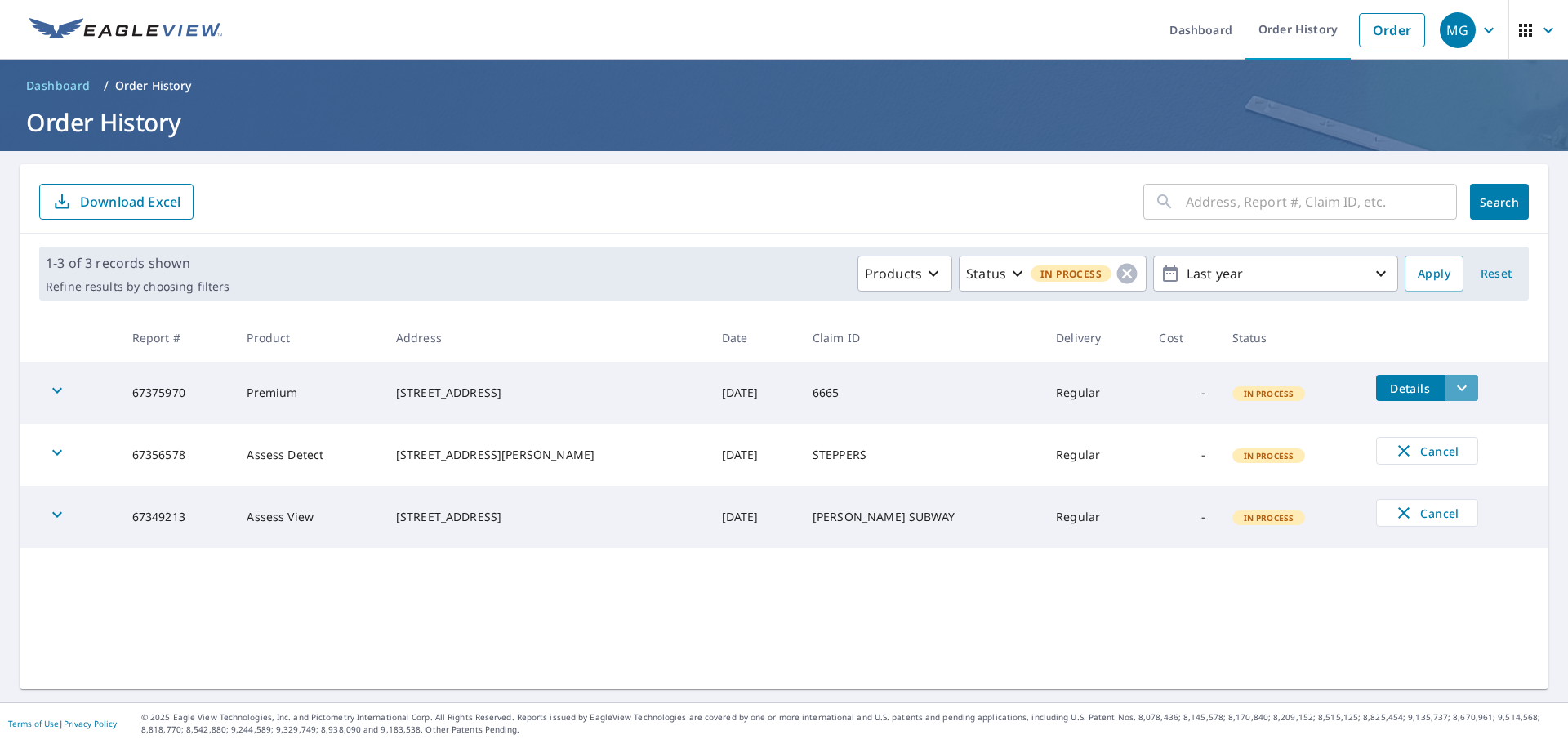
click at [1452, 391] on icon "filesDropdownBtn-67375970" at bounding box center [1461, 388] width 20 height 20
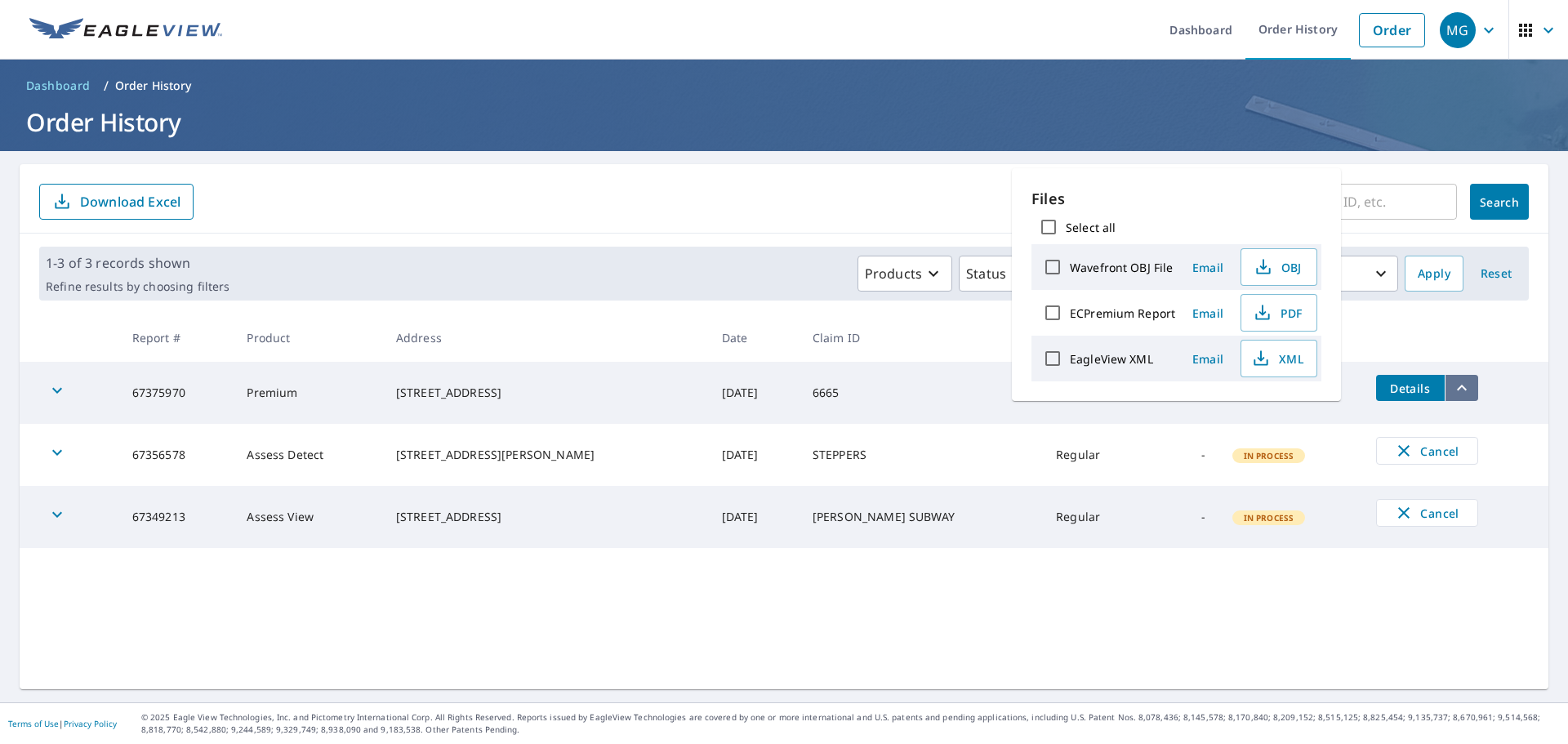
click at [1452, 391] on icon "filesDropdownBtn-67375970" at bounding box center [1461, 388] width 20 height 20
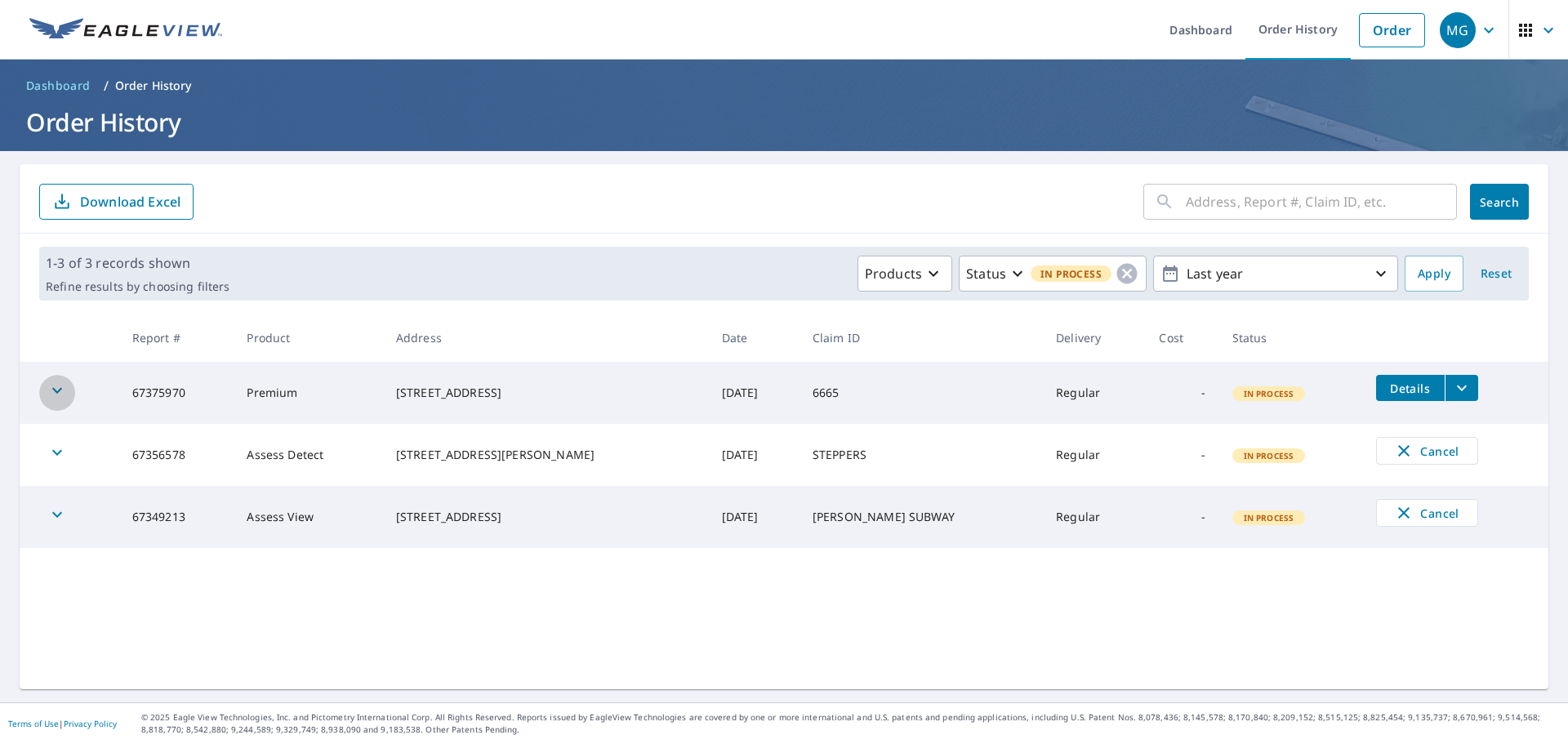
click at [54, 393] on icon "button" at bounding box center [57, 390] width 20 height 20
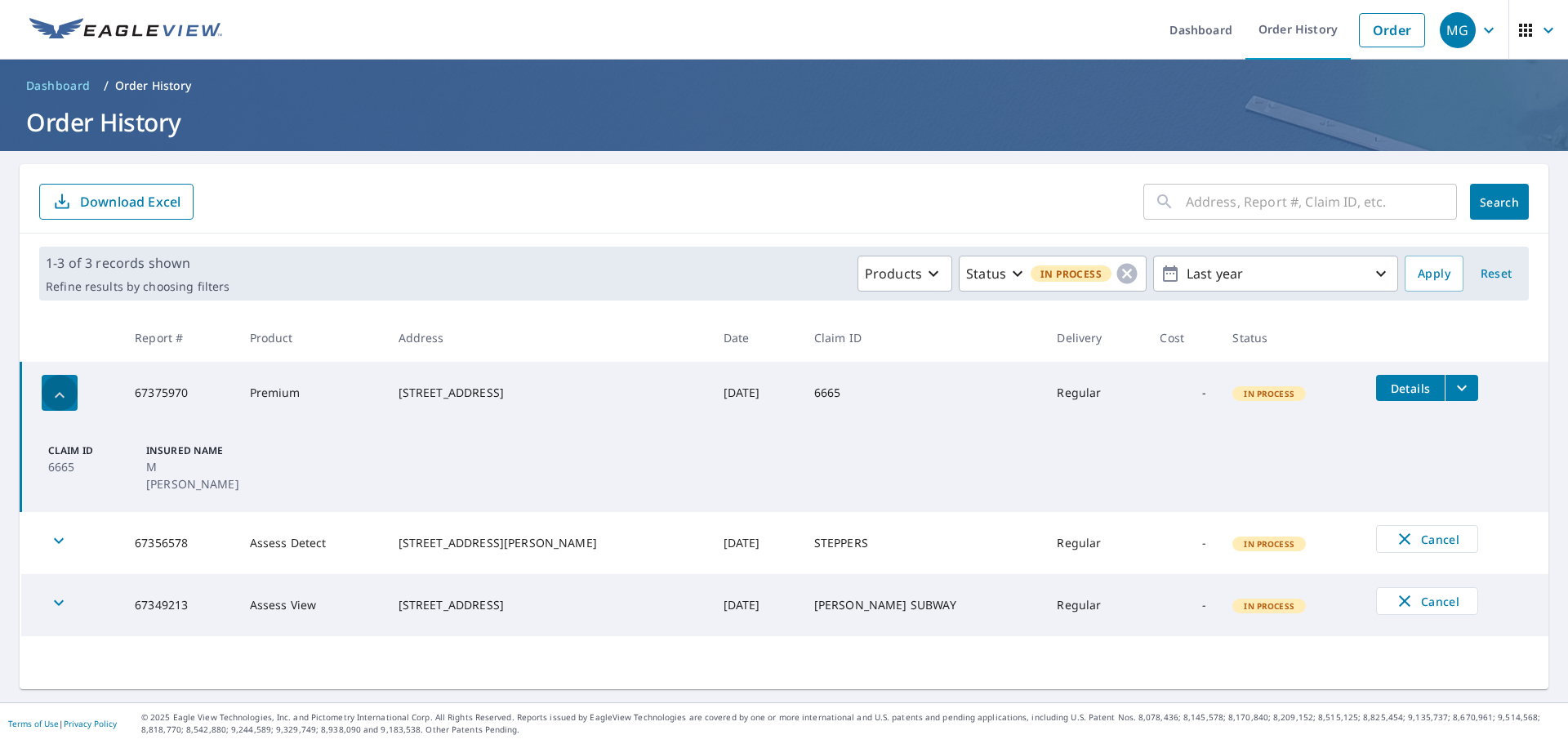
click at [54, 393] on icon "button" at bounding box center [59, 395] width 20 height 20
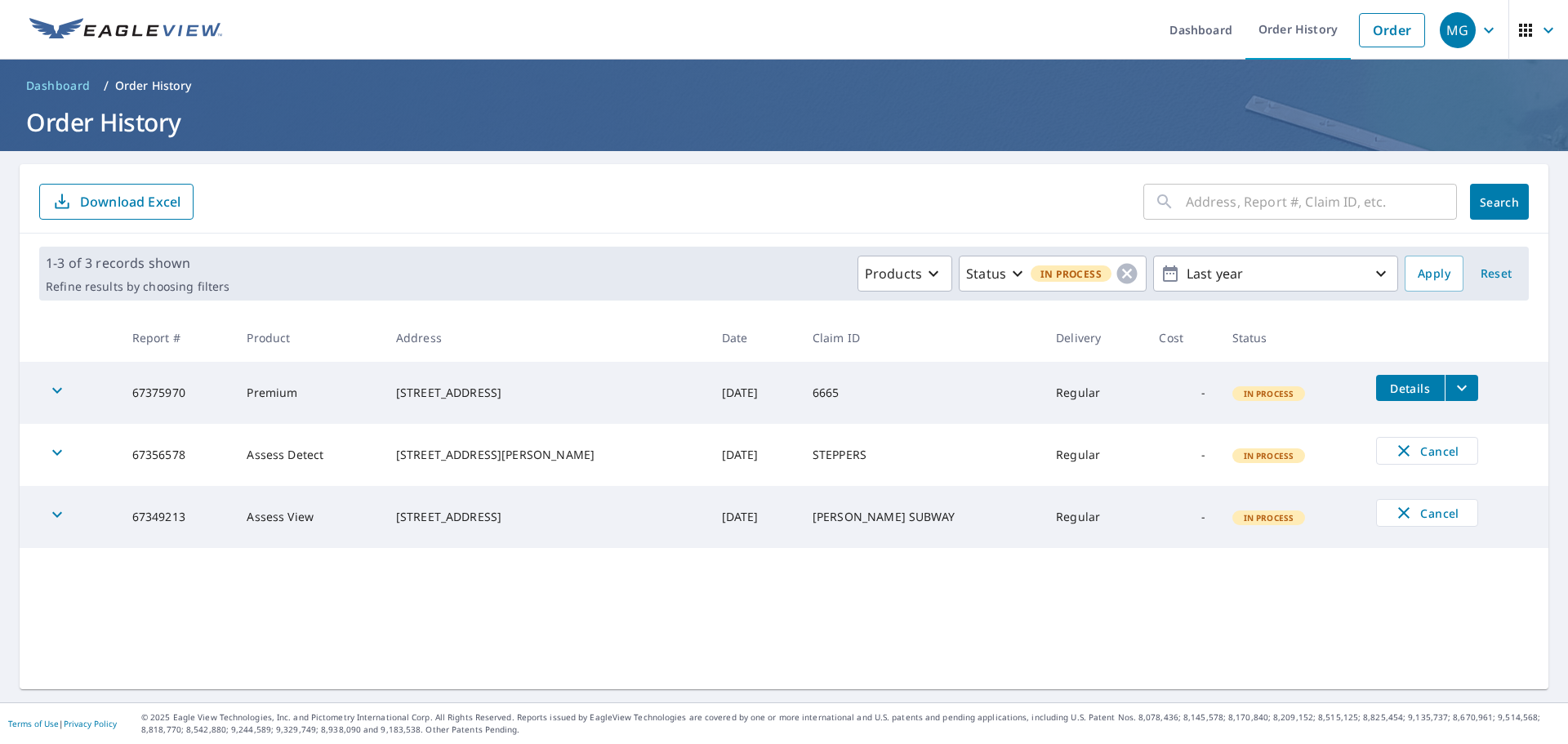
click at [1234, 393] on span "In Process" at bounding box center [1269, 393] width 70 height 11
click at [1234, 397] on span "In Process" at bounding box center [1269, 393] width 70 height 11
click at [1452, 383] on icon "filesDropdownBtn-67375970" at bounding box center [1461, 388] width 20 height 20
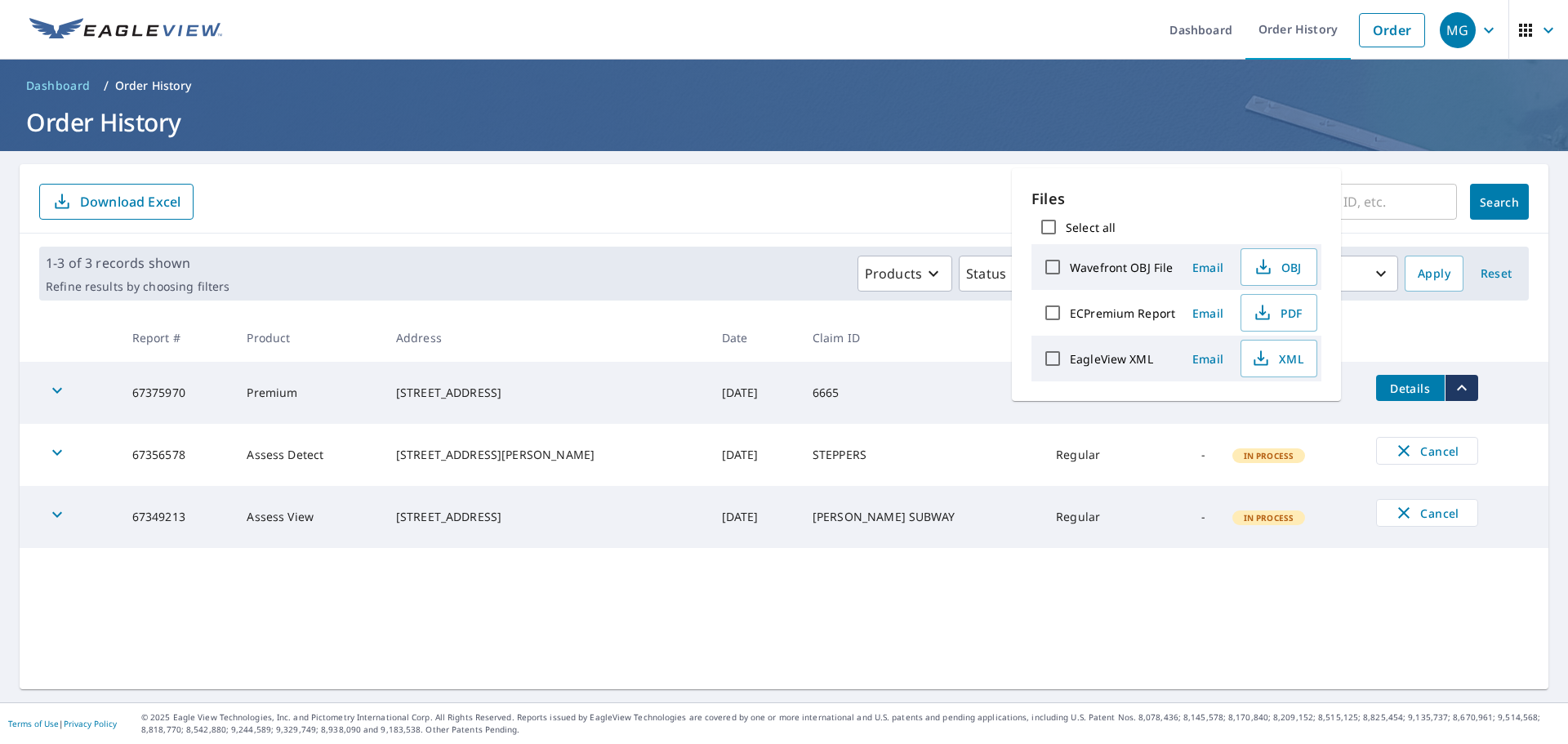
click at [1452, 383] on icon "filesDropdownBtn-67375970" at bounding box center [1461, 388] width 20 height 20
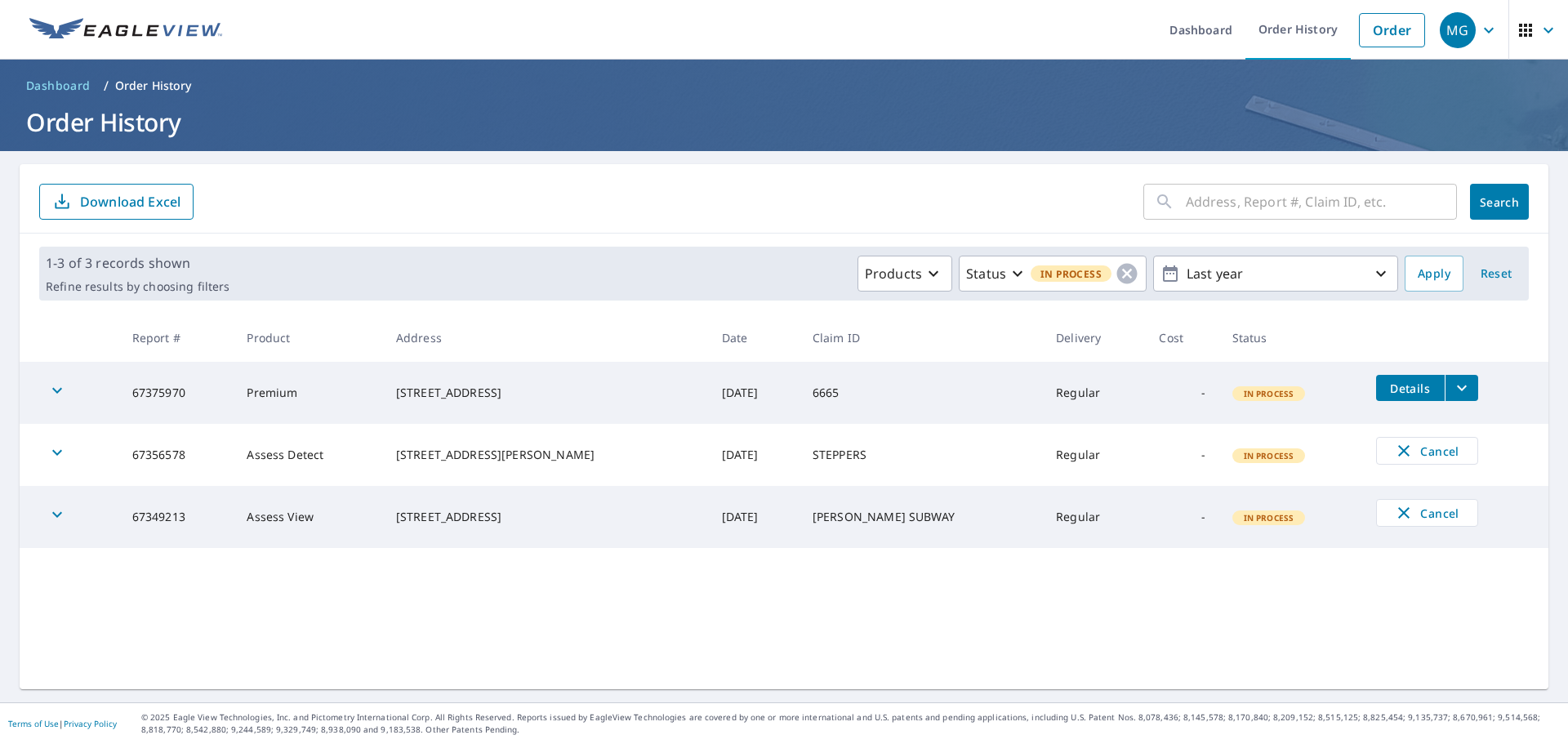
click at [52, 86] on span "Dashboard" at bounding box center [58, 85] width 64 height 16
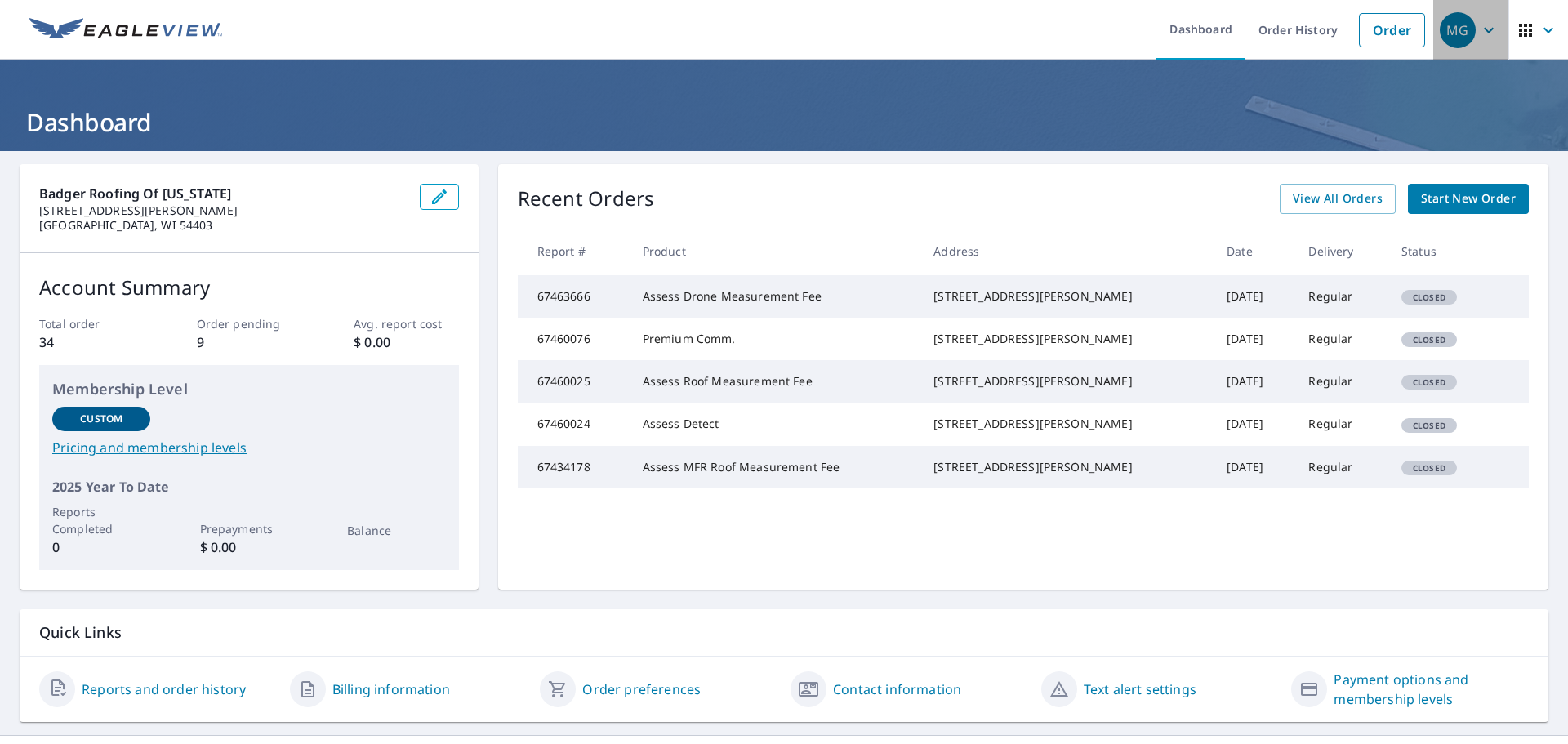
click at [1479, 33] on icon "button" at bounding box center [1489, 30] width 20 height 20
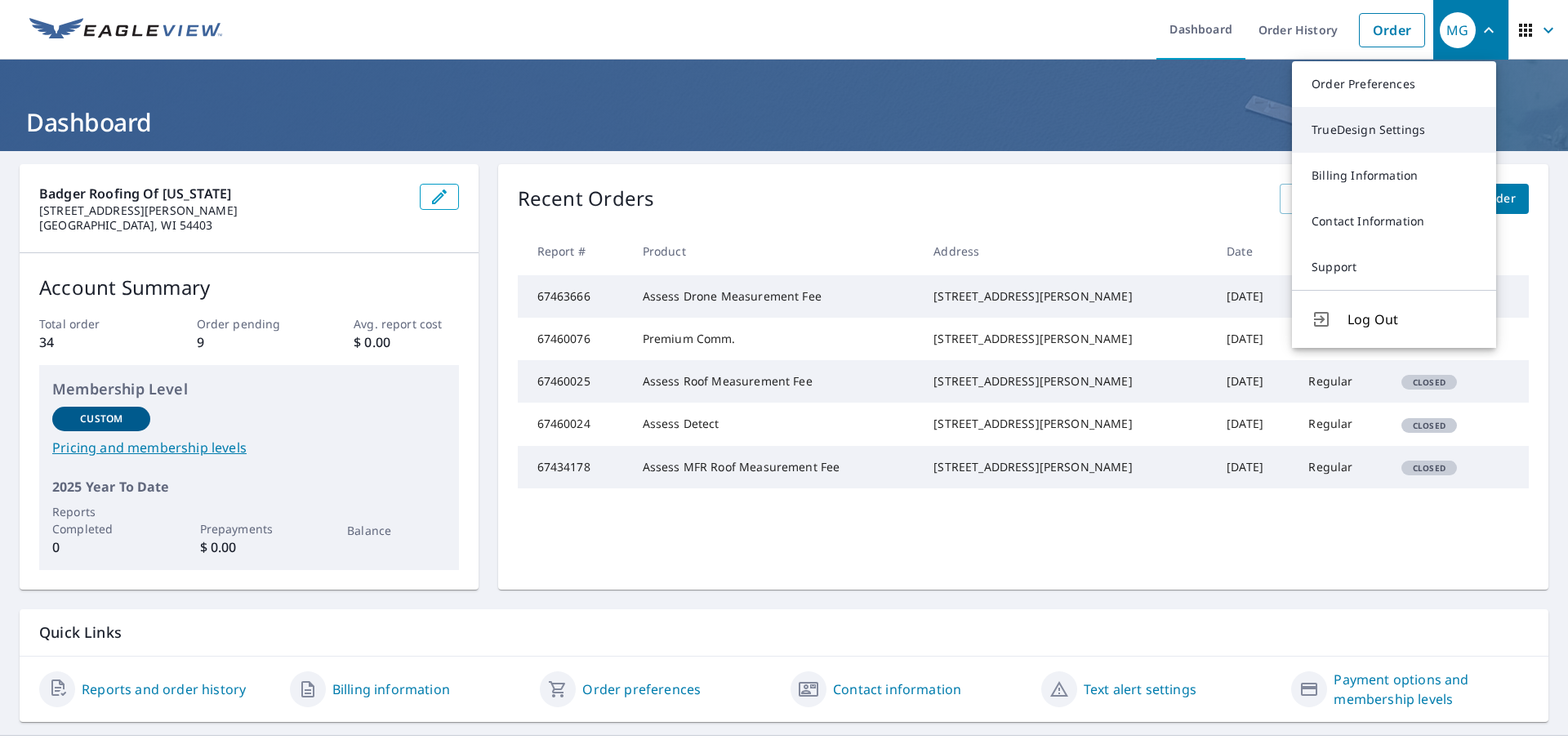
click at [1334, 131] on link "TrueDesign Settings" at bounding box center [1394, 130] width 205 height 46
